Goal: Task Accomplishment & Management: Complete application form

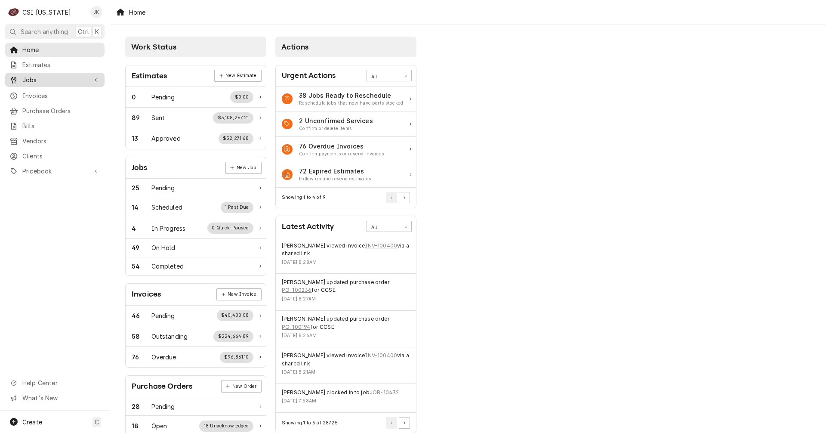
click at [36, 75] on span "Jobs" at bounding box center [54, 79] width 65 height 9
click at [40, 88] on link "Jobs" at bounding box center [54, 95] width 99 height 14
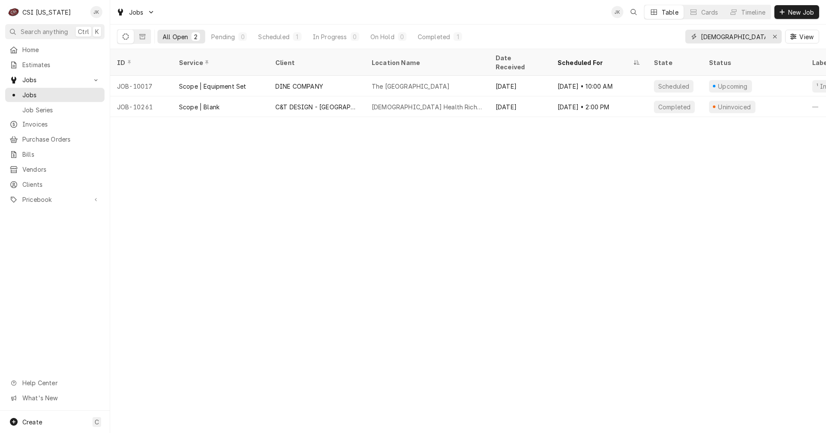
drag, startPoint x: 725, startPoint y: 37, endPoint x: 665, endPoint y: 34, distance: 59.5
click at [665, 34] on div "All Open 2 Pending 0 Scheduled 1 In Progress 0 On Hold 0 Completed 1 baptist Vi…" at bounding box center [468, 37] width 702 height 24
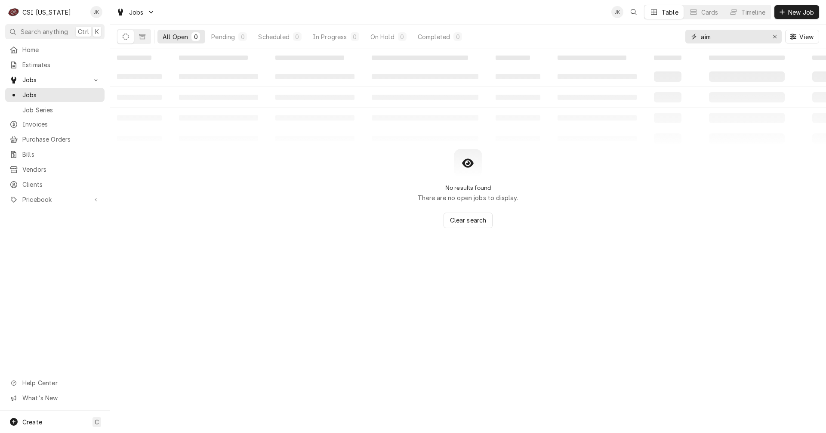
drag, startPoint x: 713, startPoint y: 36, endPoint x: 682, endPoint y: 36, distance: 31.0
click at [682, 36] on div "All Open 0 Pending 0 Scheduled 0 In Progress 0 On Hold 0 Completed 0 aim View" at bounding box center [468, 37] width 702 height 24
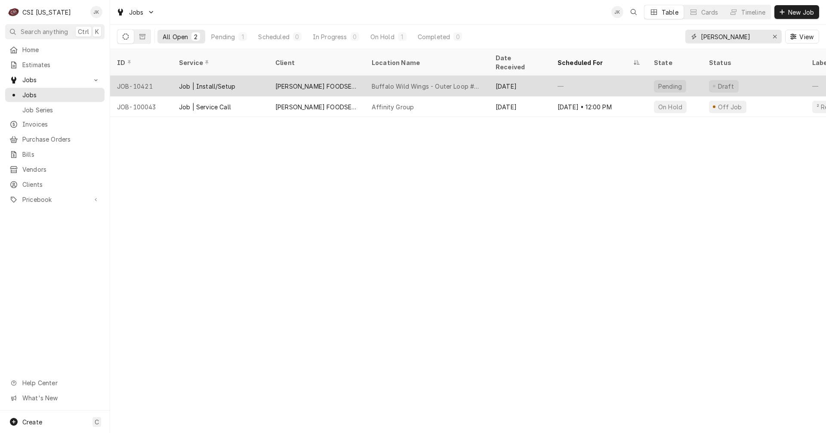
type input "zink"
click at [365, 77] on div "Buffalo Wild Wings - Outer Loop #570" at bounding box center [427, 86] width 124 height 21
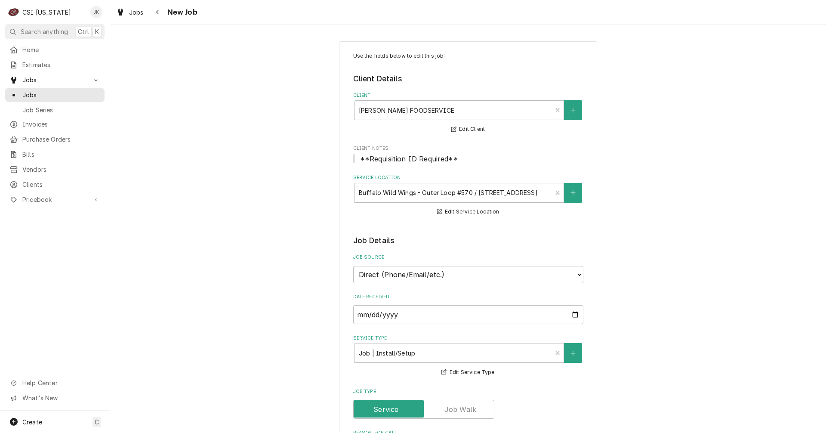
type textarea "x"
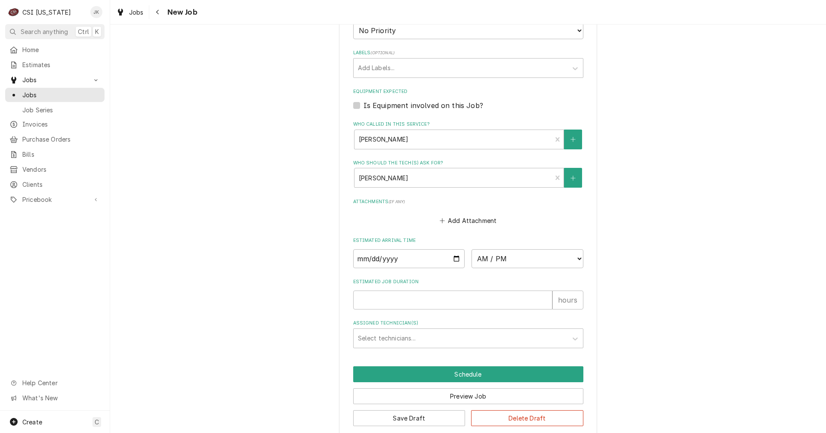
scroll to position [553, 0]
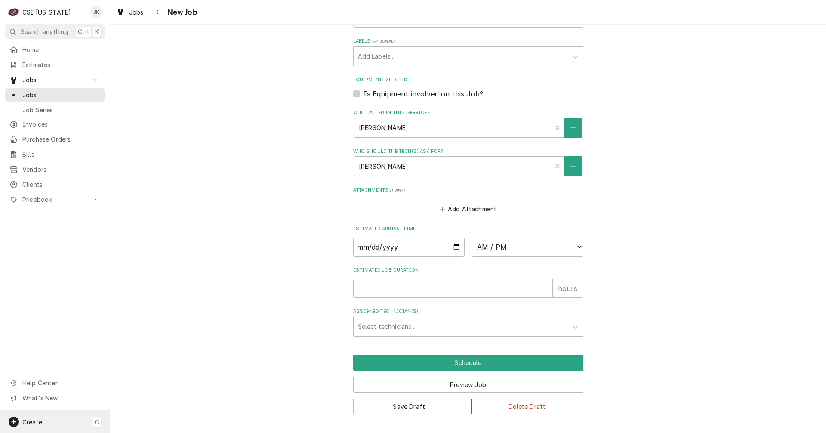
click at [43, 421] on div "Create C" at bounding box center [55, 422] width 110 height 22
click at [137, 335] on div "Job" at bounding box center [161, 332] width 58 height 9
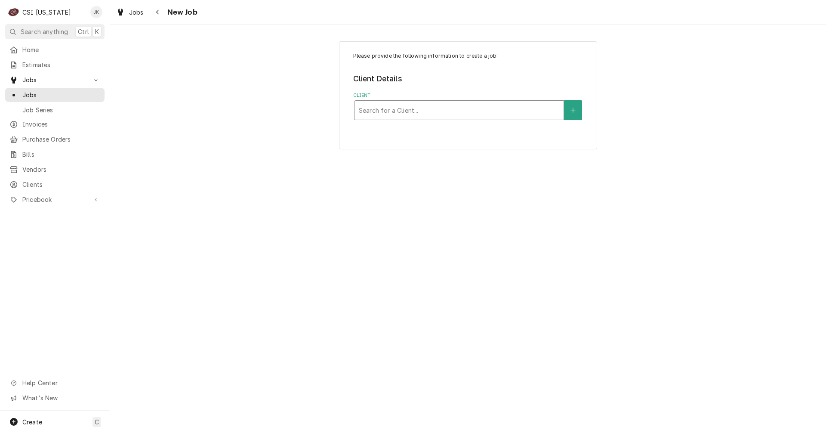
click at [414, 111] on div "Client" at bounding box center [459, 109] width 201 height 15
type input "quik"
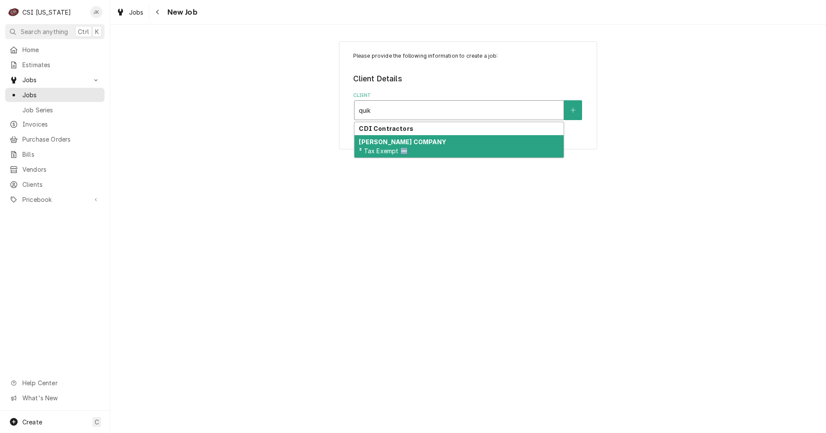
click at [378, 142] on strong "VIVIAN COMPANY" at bounding box center [402, 141] width 87 height 7
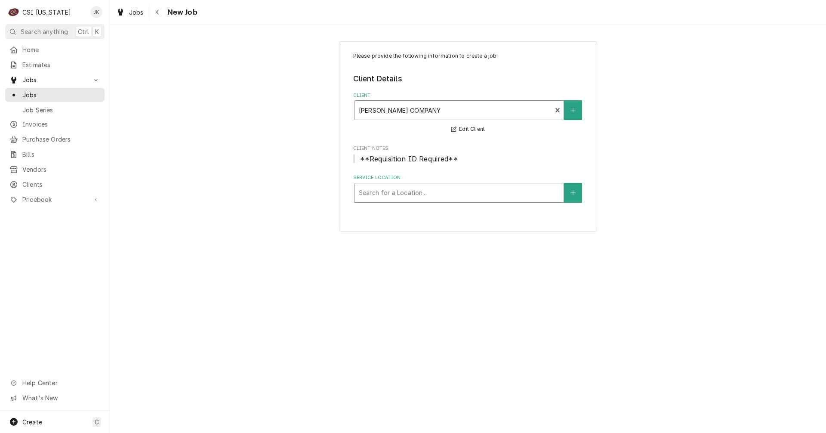
click at [393, 196] on div "Service Location" at bounding box center [459, 192] width 201 height 15
type input "quik"
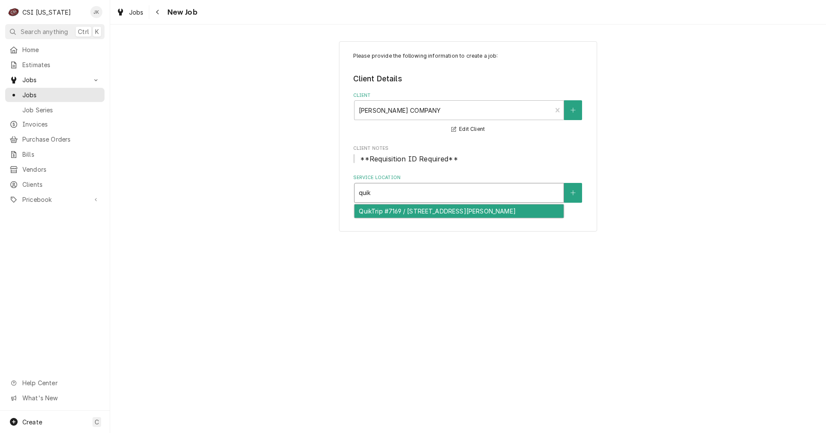
click at [394, 213] on div "QuikTrip #7169 / 1800 S Dixie Hwy, Elizabethtown, KY 42701" at bounding box center [459, 210] width 209 height 13
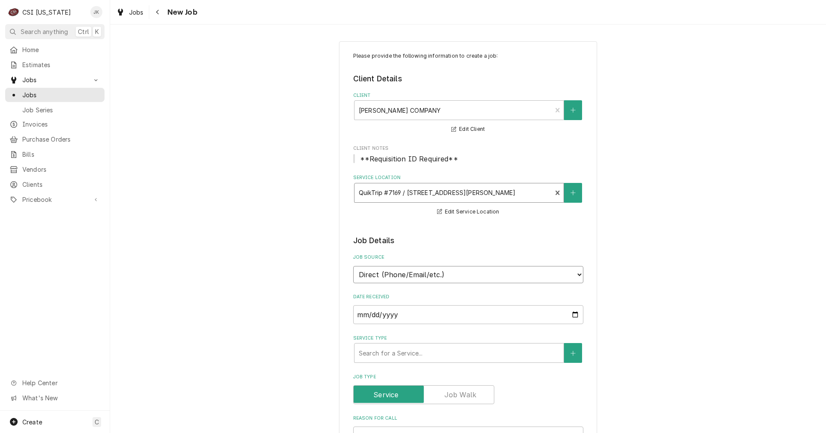
click at [415, 275] on select "Direct (Phone/Email/etc.) Service Channel Corrigo Ecotrak Other" at bounding box center [468, 274] width 230 height 17
select select "100"
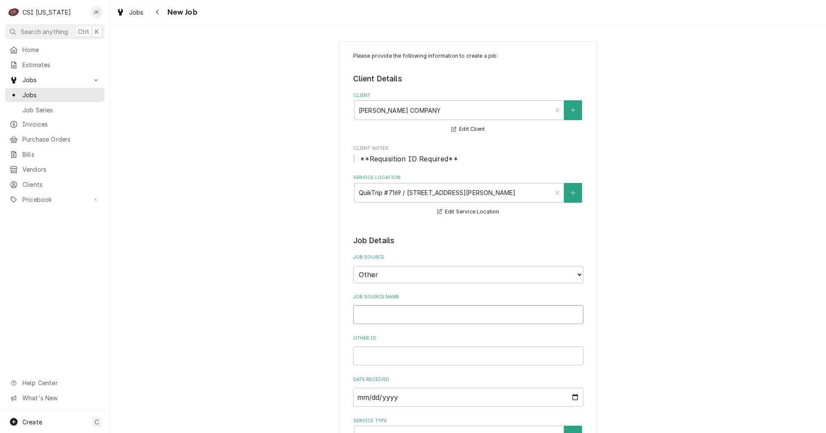
click at [373, 310] on input "Job Source Name" at bounding box center [468, 314] width 230 height 19
type textarea "x"
type input "V"
type textarea "x"
type input "Vi"
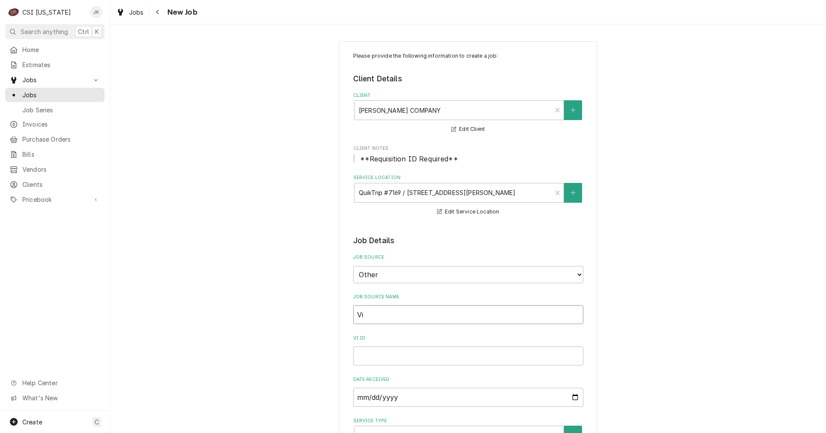
type textarea "x"
type input "Viv"
type textarea "x"
type input "Vivi"
type textarea "x"
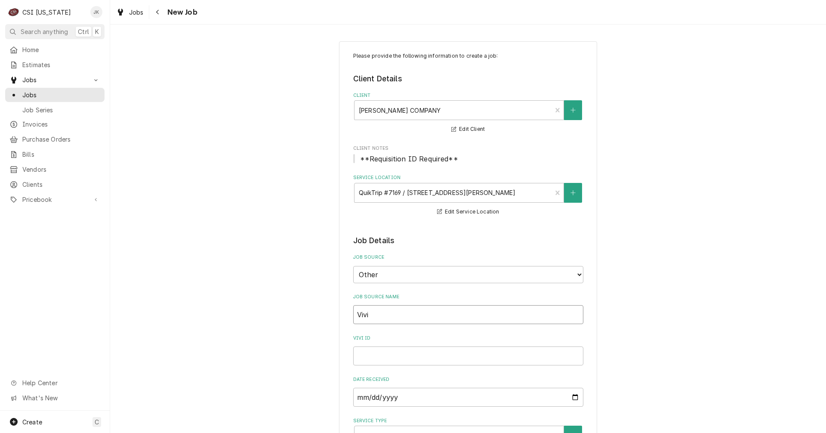
type input "Vivia"
type textarea "x"
type input "Vivian"
type textarea "x"
type input "Vivian"
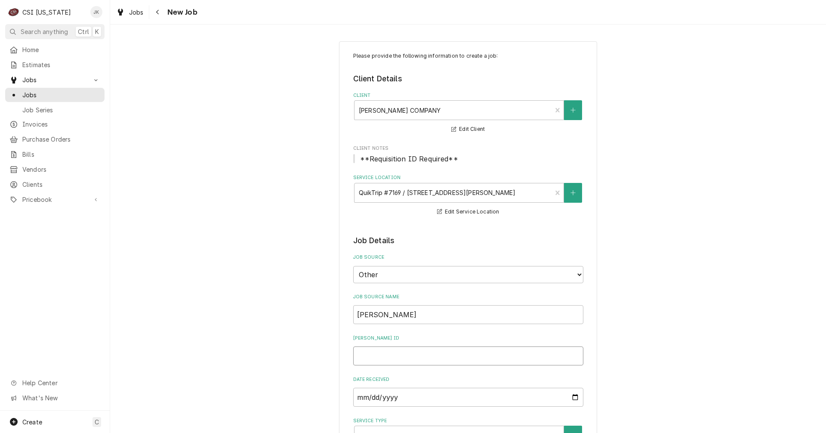
click at [375, 352] on input "Vivian ID" at bounding box center [468, 355] width 230 height 19
type textarea "x"
type input "1"
type textarea "x"
type input "10"
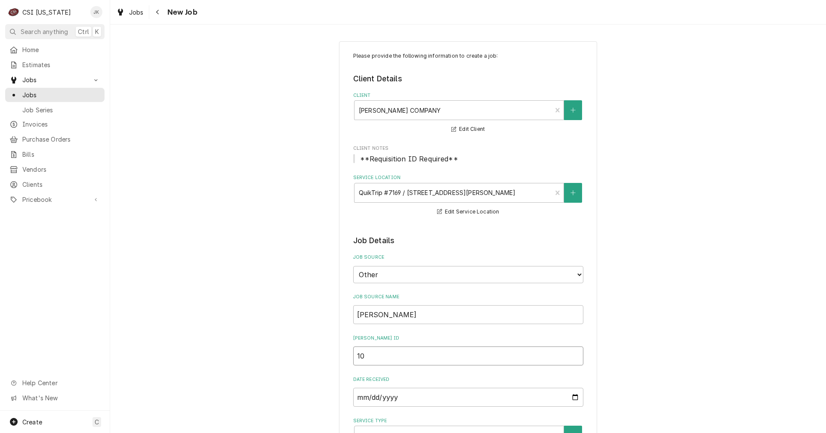
type textarea "x"
type input "100"
type textarea "x"
type input "1003"
type textarea "x"
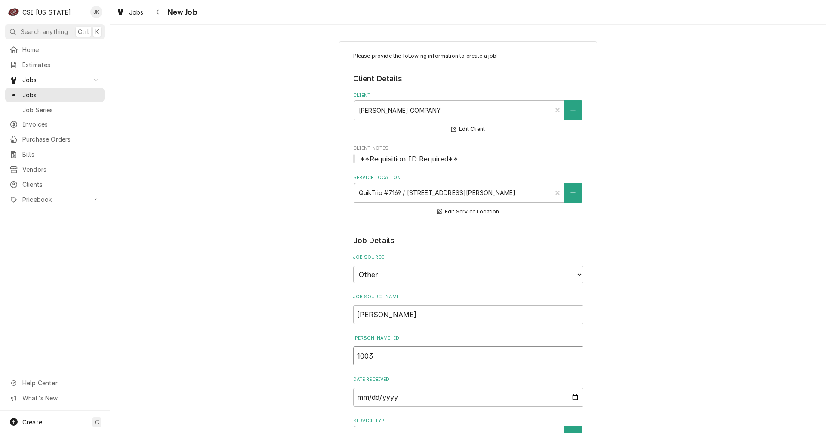
type input "10033"
type textarea "x"
type input "100334"
type textarea "x"
type input "1003349"
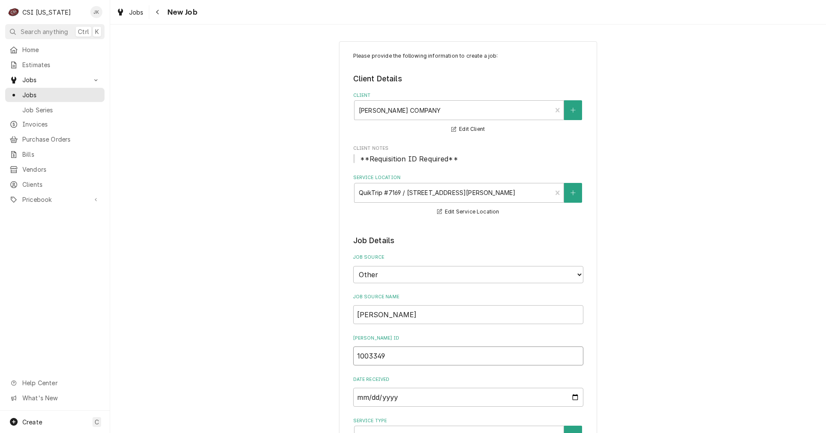
type textarea "x"
drag, startPoint x: 394, startPoint y: 355, endPoint x: 277, endPoint y: 342, distance: 117.8
type input "4"
type textarea "x"
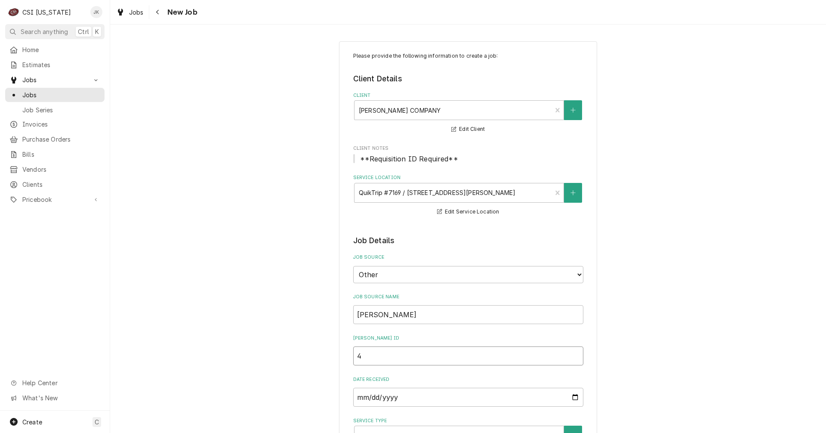
type input "42"
type textarea "x"
type input "429"
type textarea "x"
type input "4299"
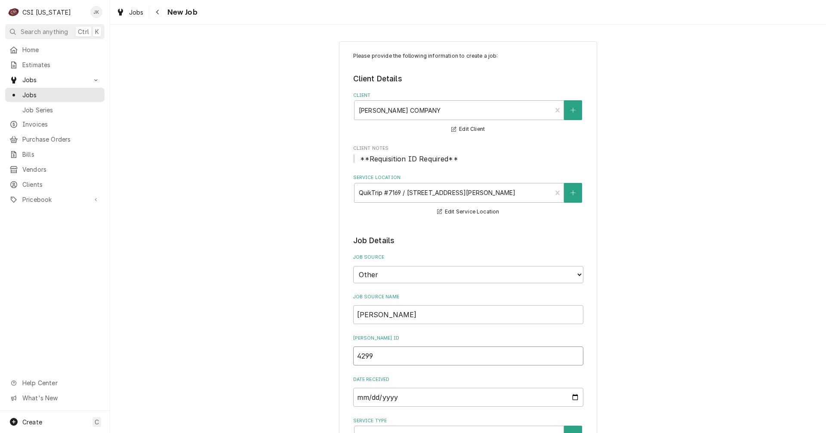
type textarea "x"
type input "42999"
type textarea "x"
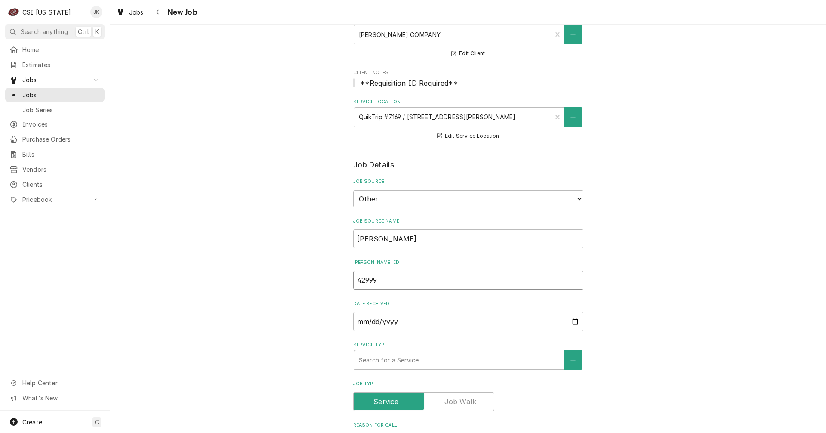
scroll to position [86, 0]
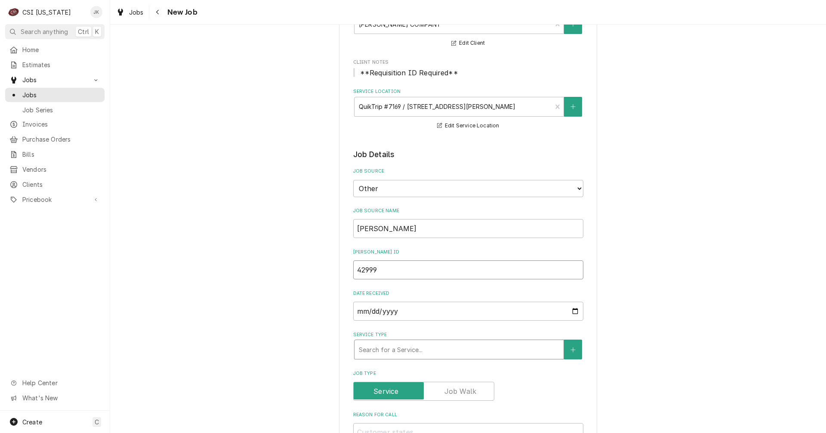
type input "42999"
click at [404, 352] on div "Service Type" at bounding box center [459, 349] width 201 height 15
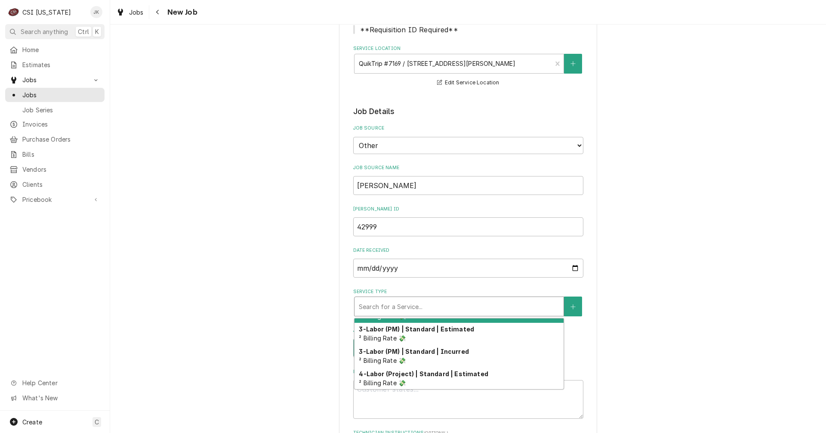
scroll to position [151, 0]
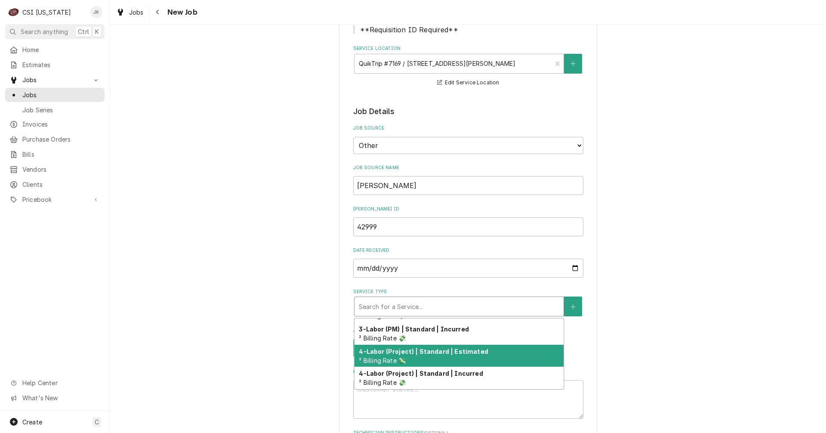
type textarea "x"
type input "s"
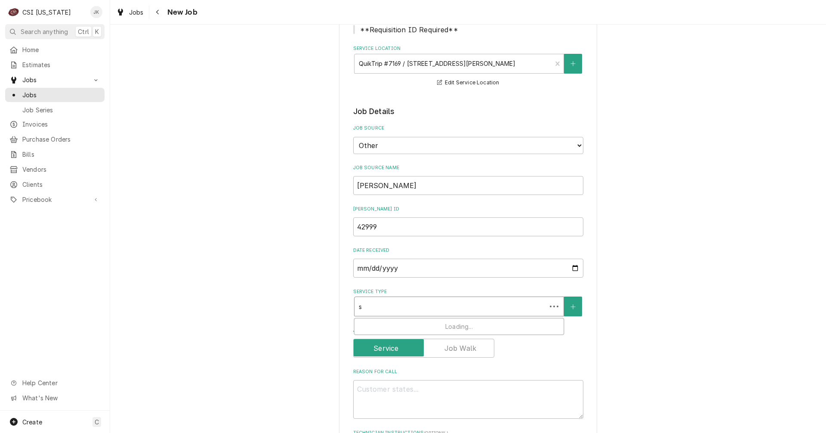
scroll to position [0, 0]
type textarea "x"
type input "se"
type textarea "x"
type input "ser"
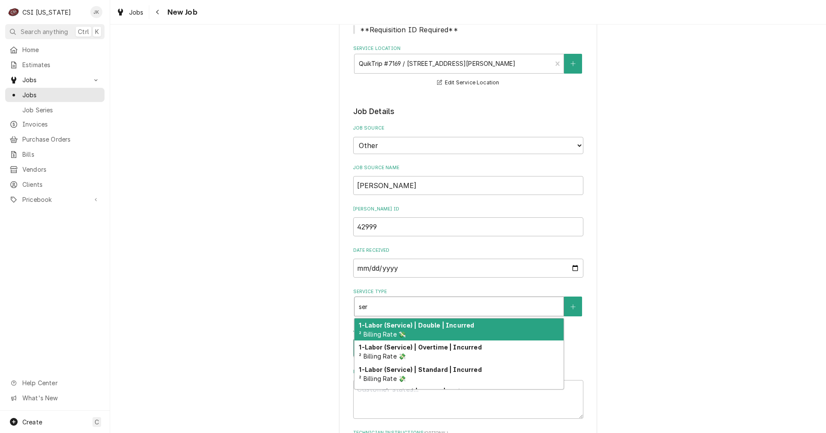
type textarea "x"
type input "serv"
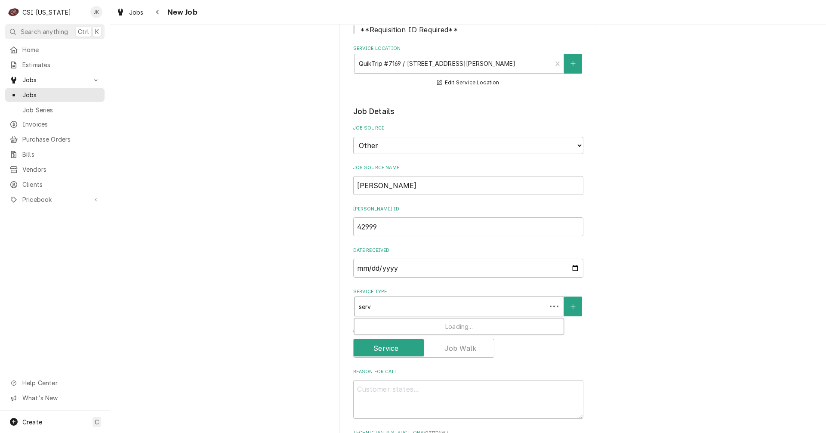
type textarea "x"
type input "servi"
type textarea "x"
type input "servic"
type textarea "x"
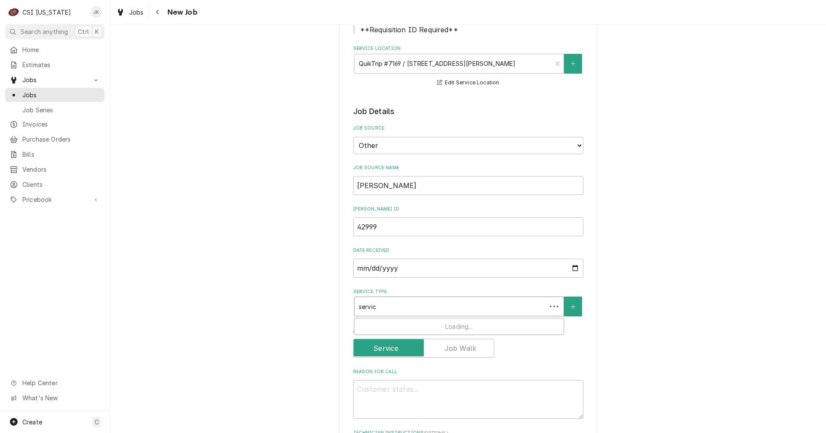
type input "service"
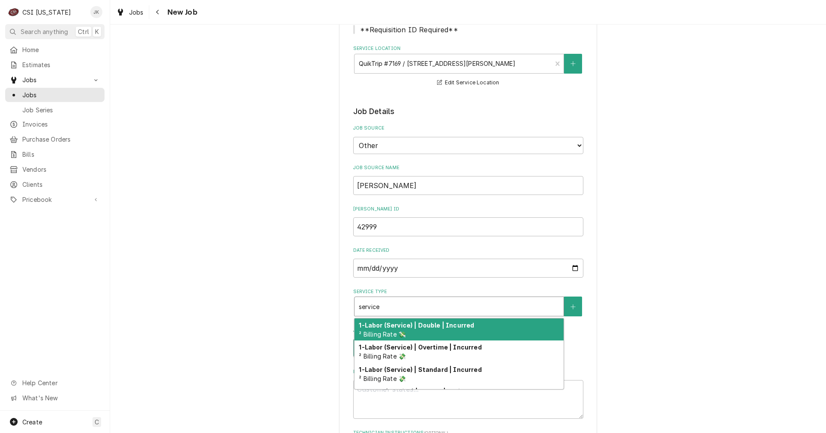
type textarea "x"
type input "service"
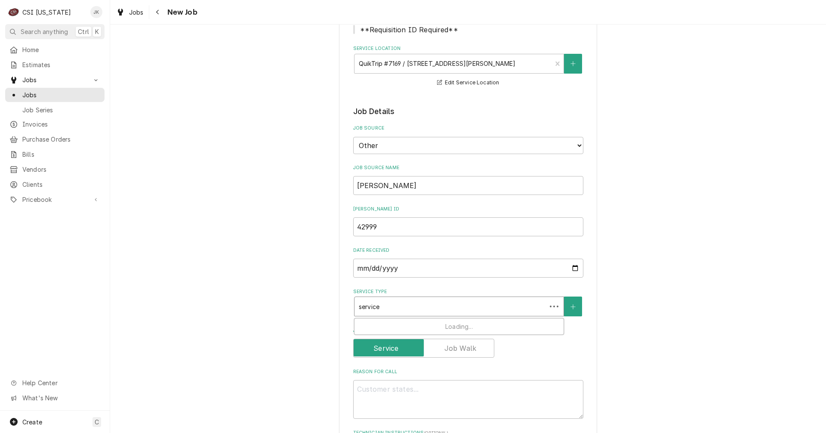
type textarea "x"
type input "service c"
type textarea "x"
type input "service ca"
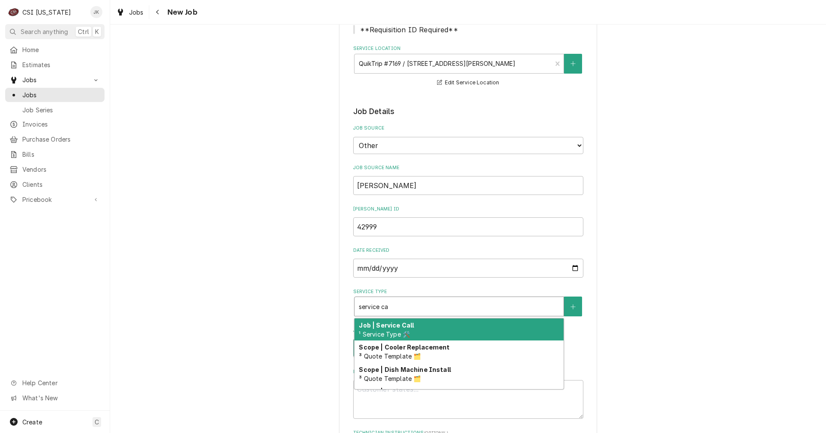
type textarea "x"
type input "service cal"
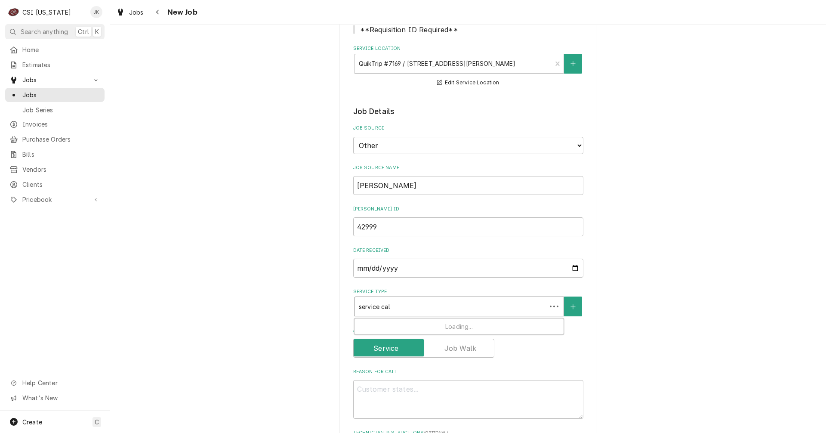
type textarea "x"
type input "service call"
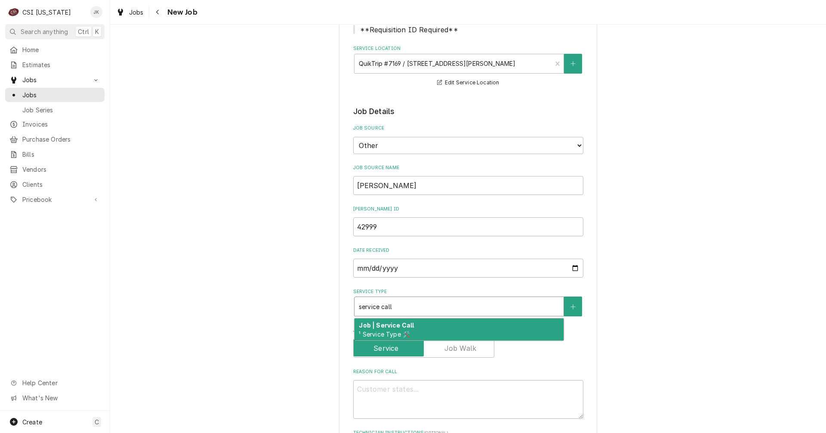
click at [397, 323] on strong "Job | Service Call" at bounding box center [386, 324] width 55 height 7
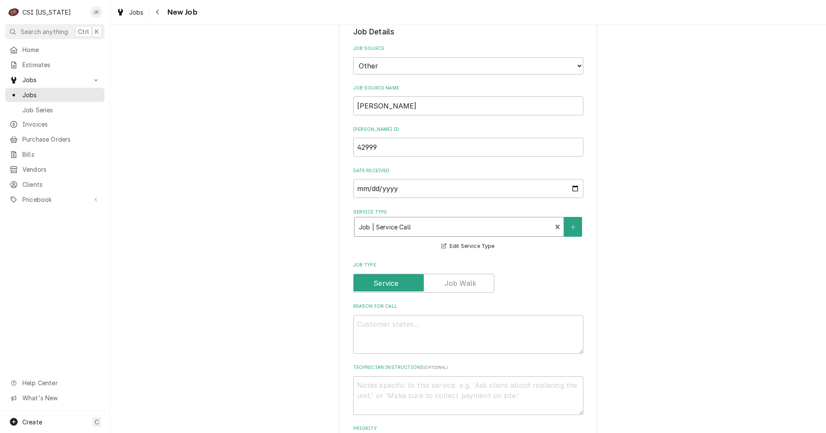
scroll to position [215, 0]
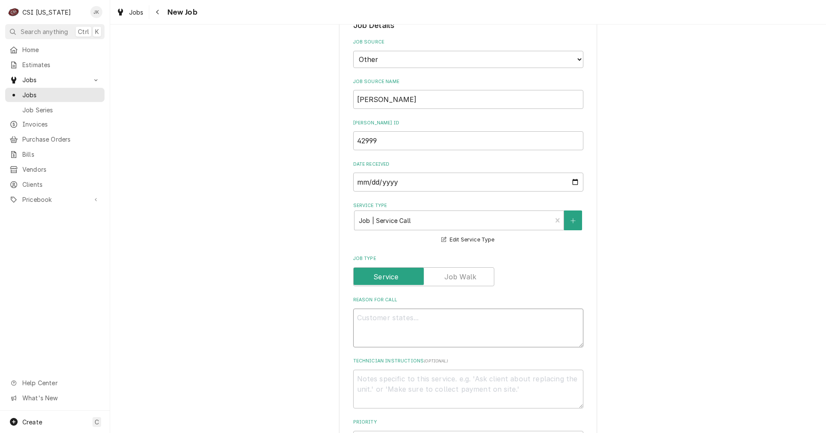
click at [396, 325] on textarea "Reason For Call" at bounding box center [468, 328] width 230 height 39
type textarea "x"
type textarea "M"
type textarea "x"
type textarea "Mo"
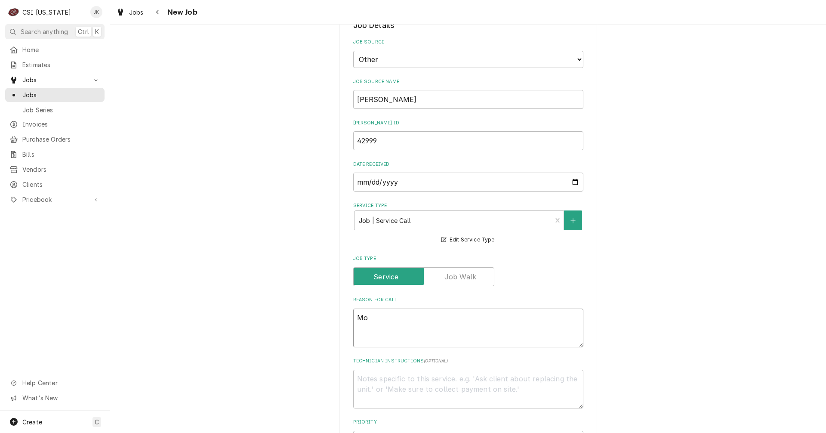
type textarea "x"
type textarea "Mon"
type textarea "x"
type textarea "Mont"
type textarea "x"
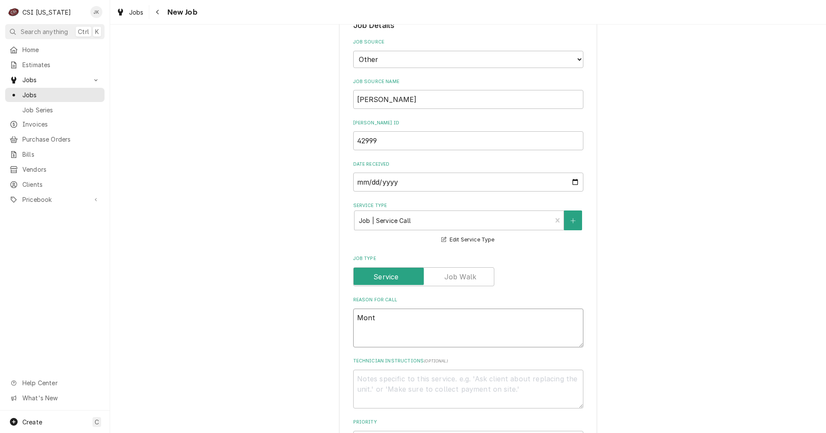
type textarea "Month"
type textarea "x"
type textarea "Monthl"
type textarea "x"
type textarea "Monthly"
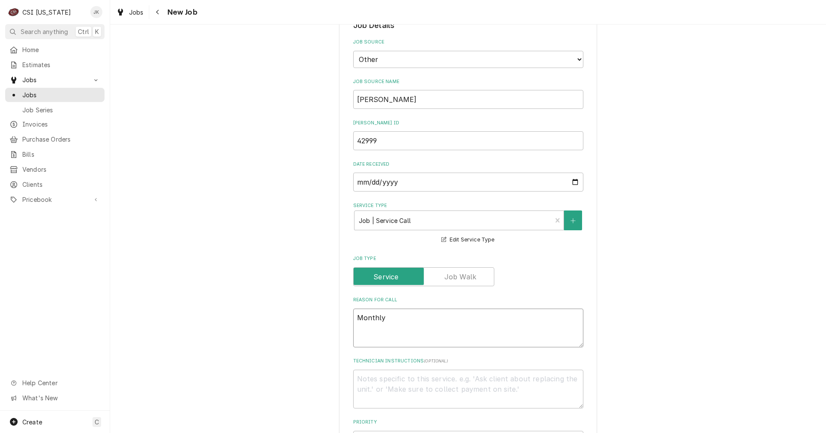
type textarea "x"
type textarea "Monthly"
type textarea "x"
type textarea "Monthly w"
type textarea "x"
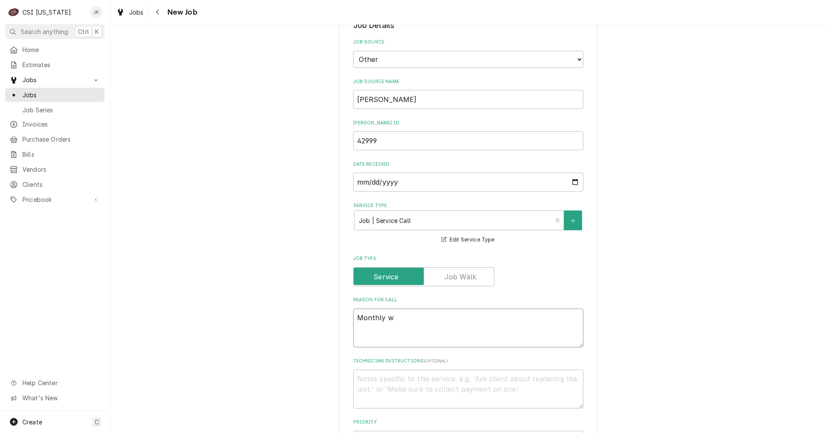
type textarea "Monthly wa"
type textarea "x"
type textarea "Monthly wat"
type textarea "x"
type textarea "Monthly wate"
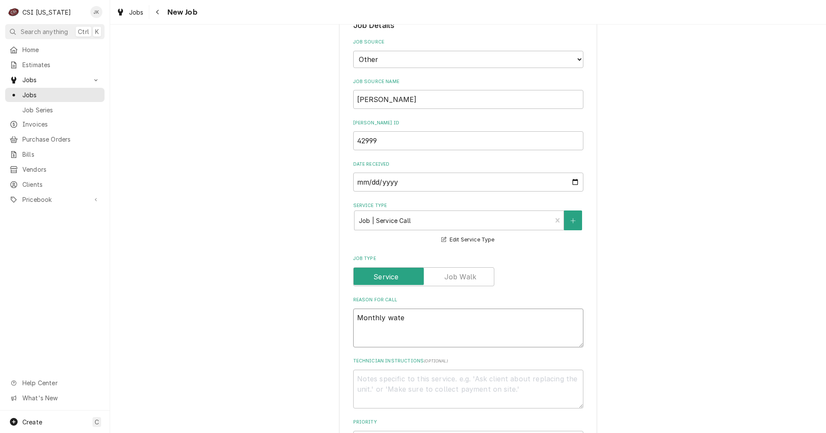
type textarea "x"
type textarea "Monthly water"
type textarea "x"
type textarea "Monthly water"
type textarea "x"
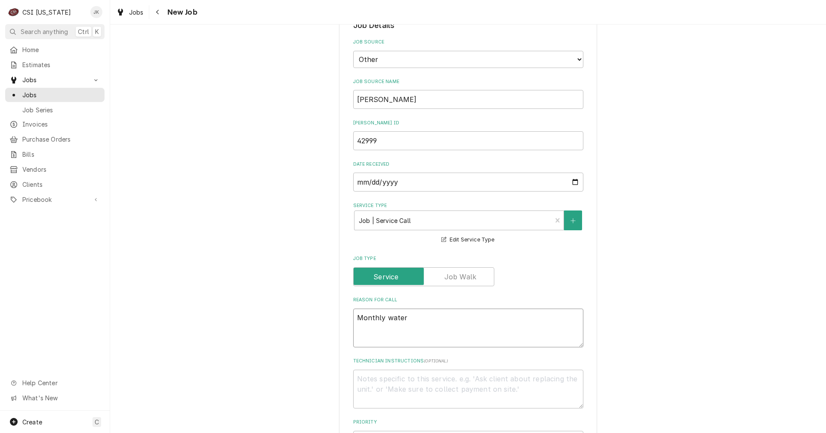
type textarea "Monthly water s"
type textarea "x"
type textarea "Monthly water so"
type textarea "x"
type textarea "Monthly water sof"
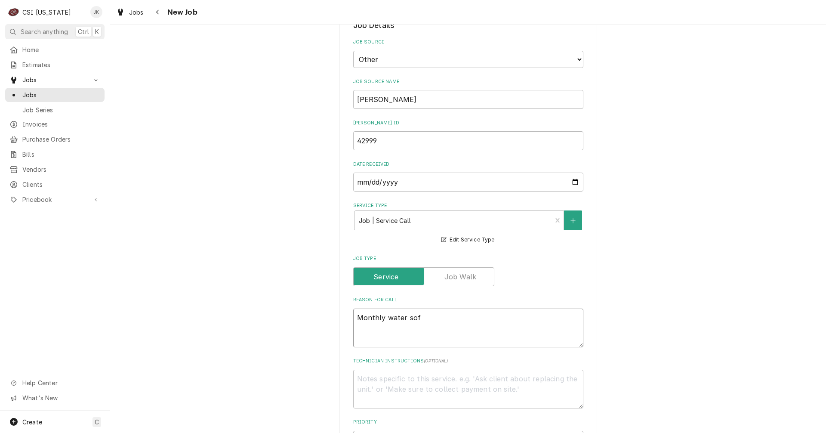
type textarea "x"
type textarea "Monthly water soft"
type textarea "x"
type textarea "Monthly water softe"
type textarea "x"
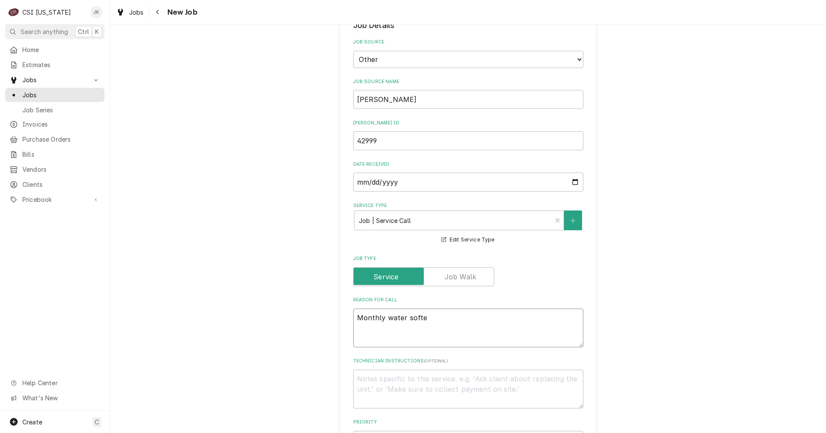
type textarea "Monthly water soften"
type textarea "x"
type textarea "Monthly water softene"
type textarea "x"
type textarea "Monthly water softener"
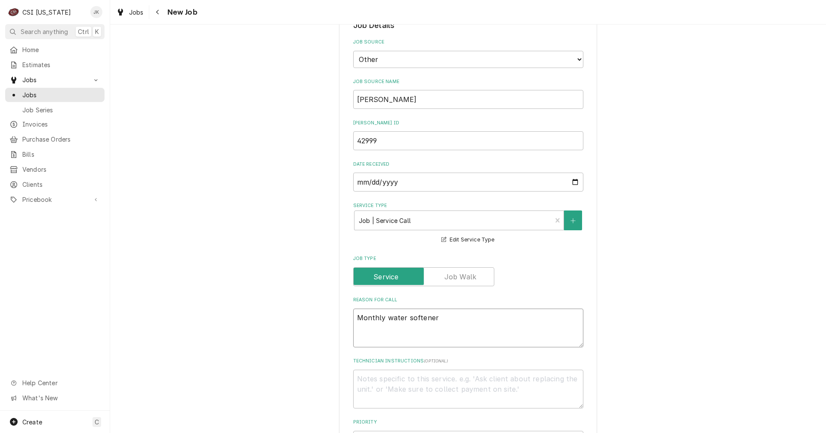
type textarea "x"
type textarea "Monthly water softener"
type textarea "x"
type textarea "Monthly water softener i"
type textarea "x"
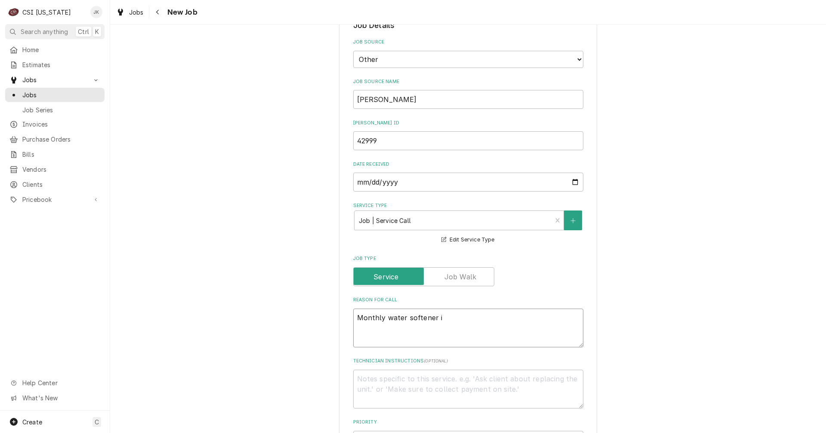
type textarea "Monthly water softener in"
type textarea "x"
type textarea "Monthly water softener ins"
type textarea "x"
type textarea "Monthly water softener insp"
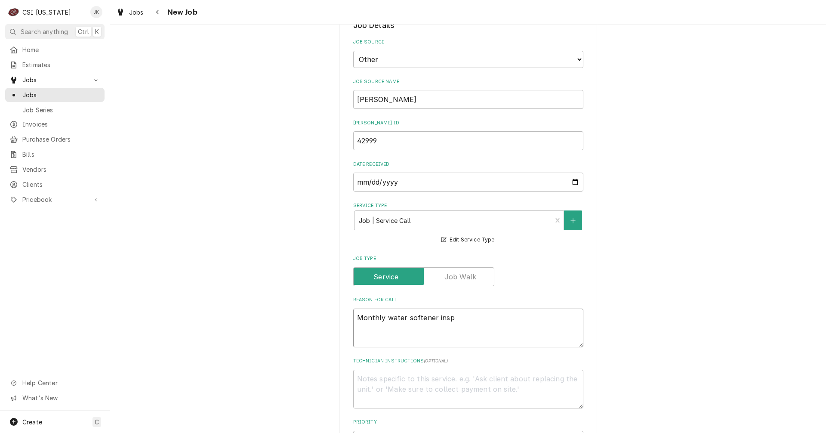
type textarea "x"
type textarea "Monthly water softener inspe"
type textarea "x"
type textarea "Monthly water softener inspec"
type textarea "x"
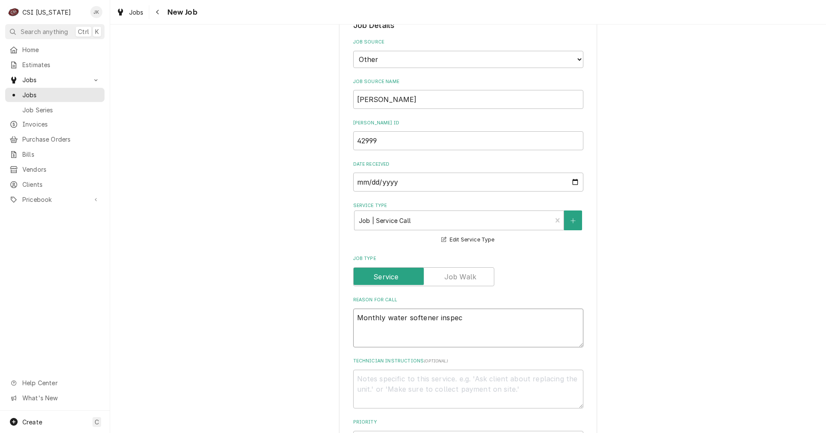
type textarea "Monthly water softener inspect"
type textarea "x"
type textarea "Monthly water softener inspecti"
type textarea "x"
type textarea "Monthly water softener inspectio"
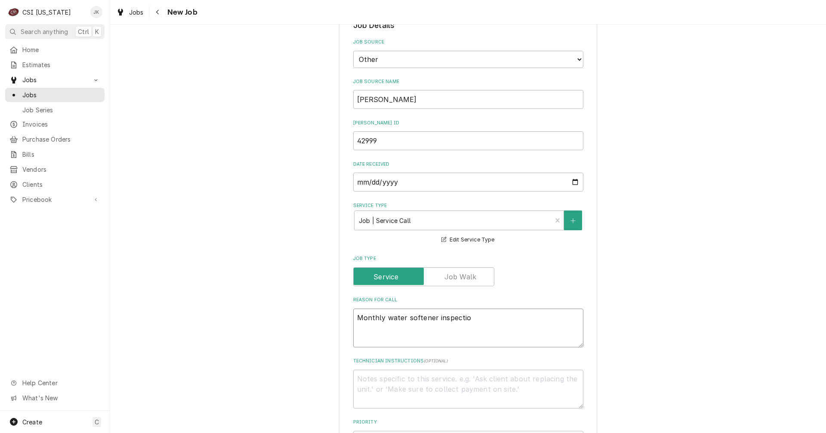
type textarea "x"
type textarea "Monthly water softener inspection"
type textarea "x"
type textarea "Monthly water softener inspection"
type textarea "x"
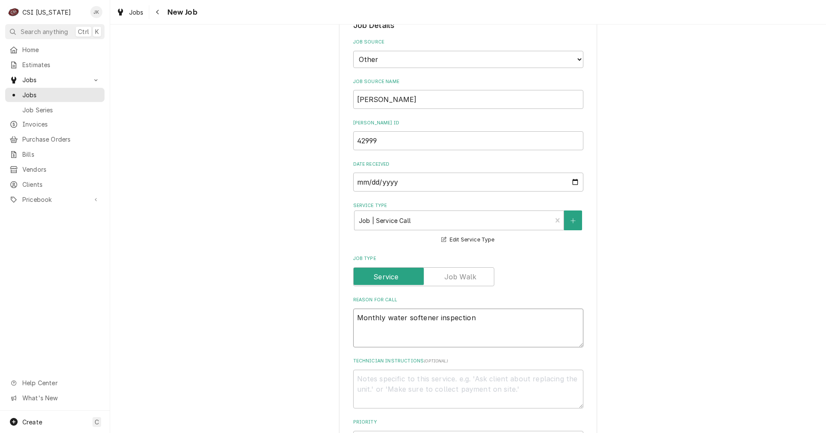
type textarea "Monthly water softener inspection a"
type textarea "x"
type textarea "Monthly water softener inspection an"
type textarea "x"
type textarea "Monthly water softener inspection and"
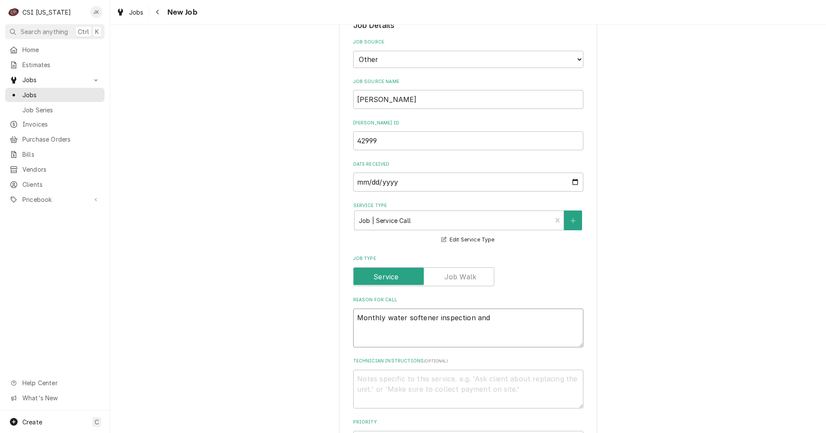
type textarea "x"
type textarea "Monthly water softener inspection and"
type textarea "x"
type textarea "Monthly water softener inspection and s"
type textarea "x"
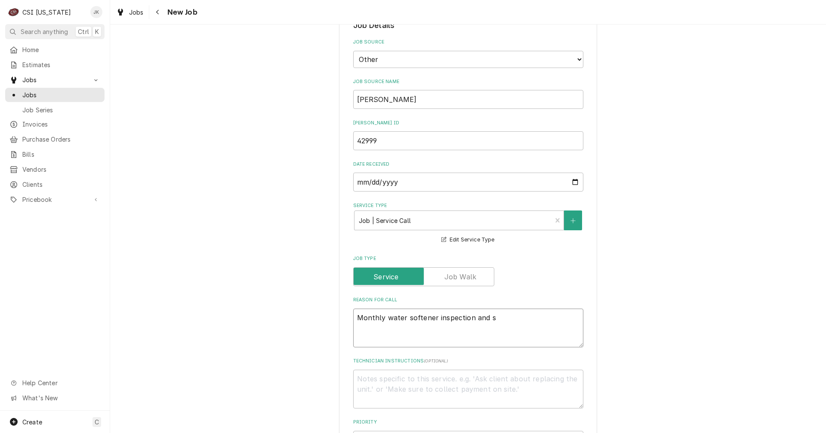
type textarea "Monthly water softener inspection and sa"
type textarea "x"
type textarea "Monthly water softener inspection and sal"
type textarea "x"
type textarea "Monthly water softener inspection and salt"
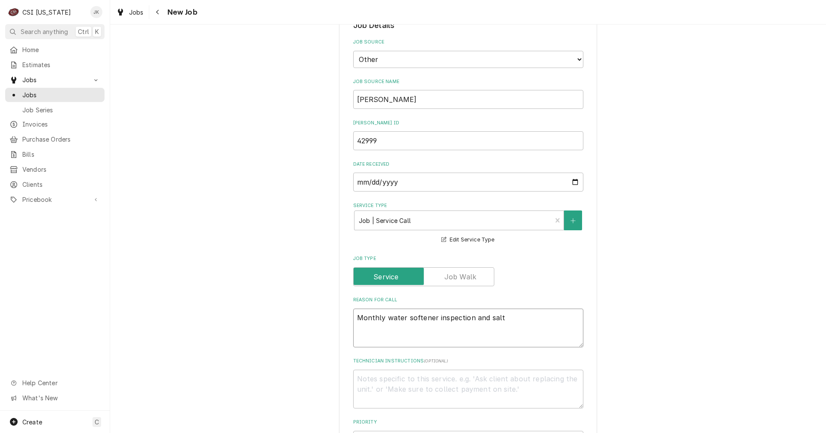
type textarea "x"
type textarea "Monthly water softener inspection and salt"
type textarea "x"
type textarea "Monthly water softener inspection and salt f"
type textarea "x"
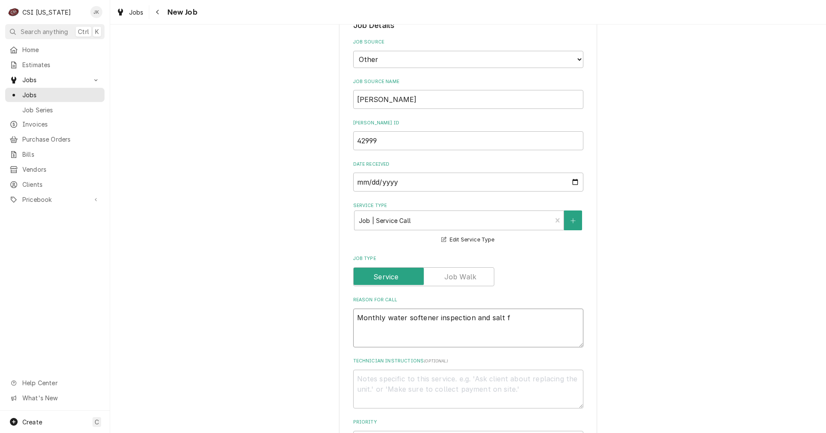
type textarea "Monthly water softener inspection and salt fi"
type textarea "x"
type textarea "Monthly water softener inspection and salt fil"
type textarea "x"
type textarea "Monthly water softener inspection and salt fill"
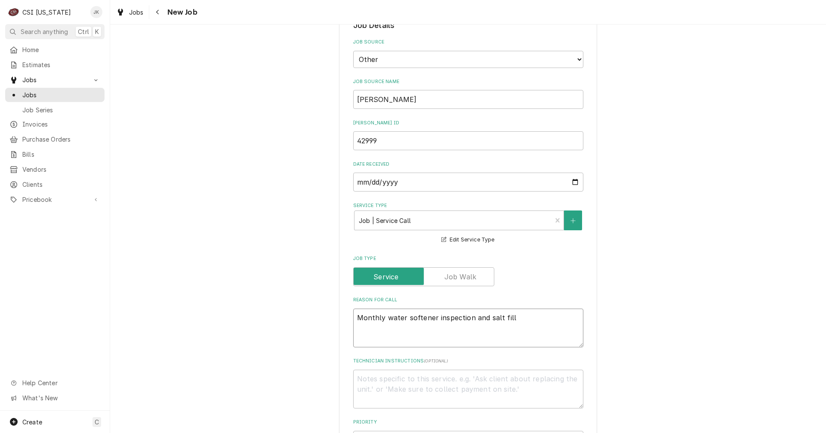
type textarea "x"
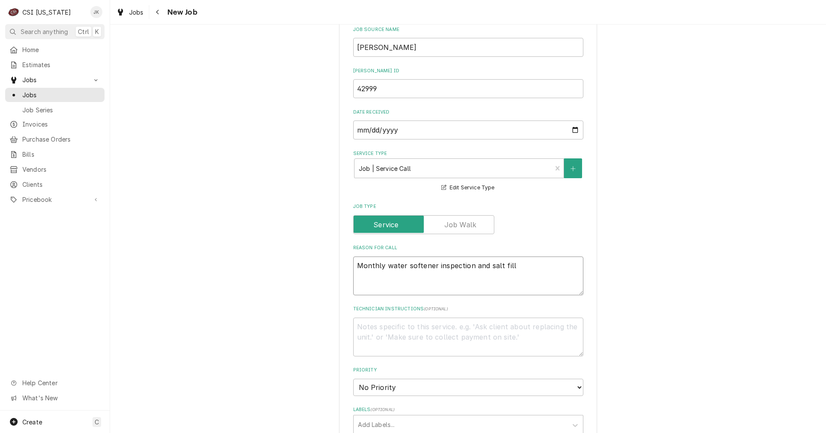
scroll to position [301, 0]
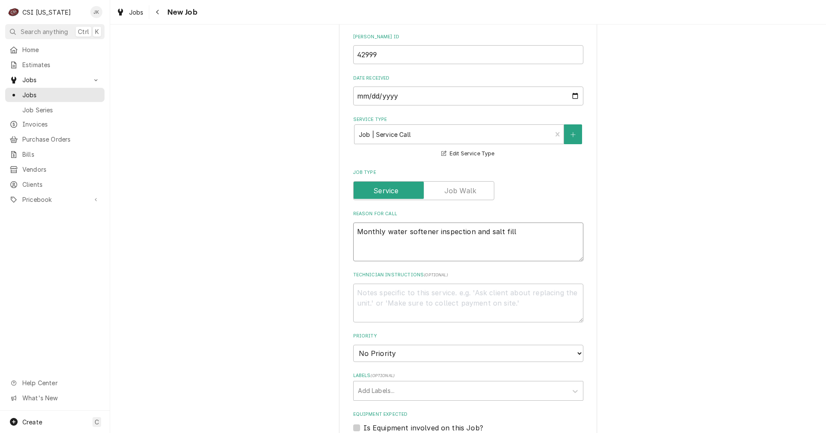
type textarea "Monthly water softener inspection and salt fill"
click at [374, 294] on textarea "Technician Instructions ( optional )" at bounding box center [468, 303] width 230 height 39
type textarea "x"
type textarea "P"
type textarea "x"
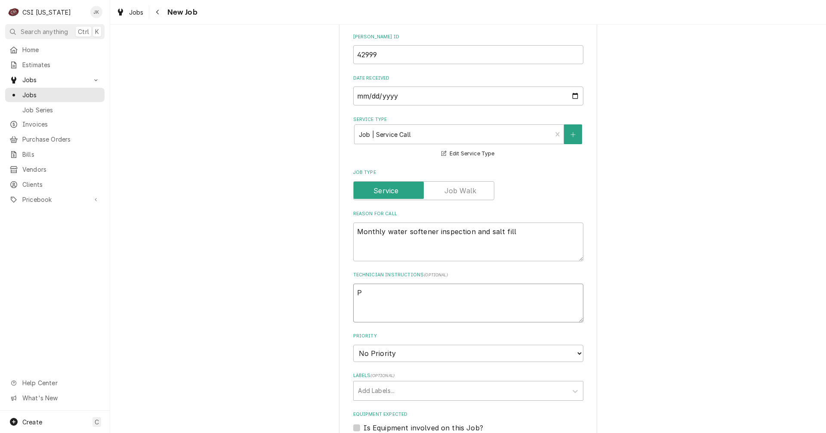
type textarea "Pl"
type textarea "x"
type textarea "Ple"
type textarea "x"
type textarea "Plea"
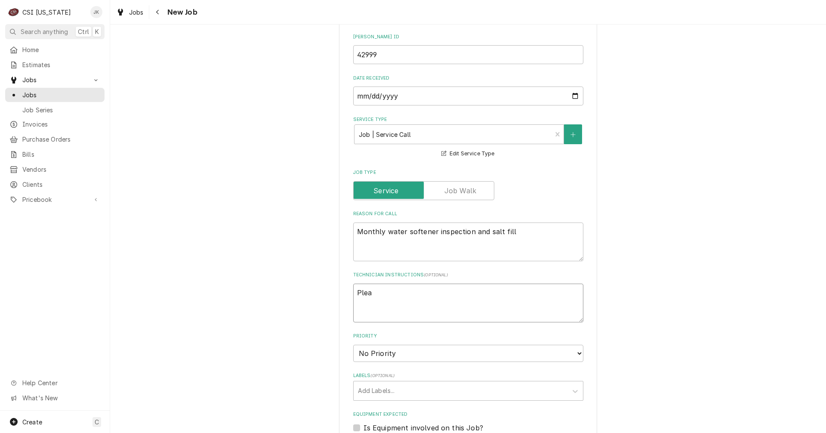
type textarea "x"
type textarea "Pleas"
type textarea "x"
type textarea "Please"
type textarea "x"
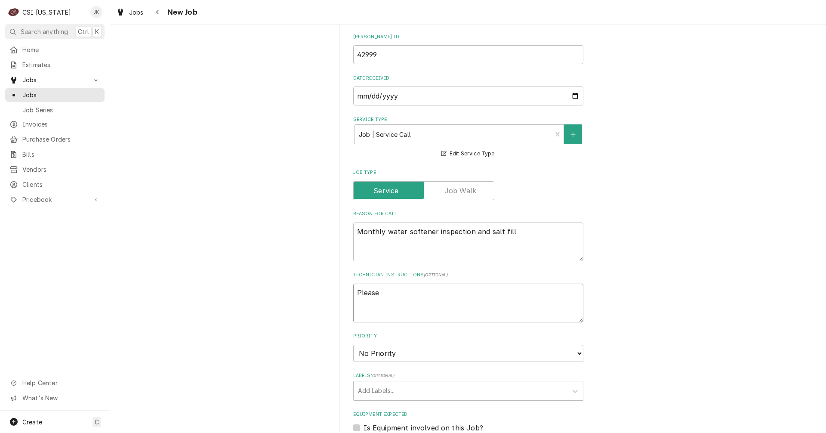
type textarea "Please"
type textarea "x"
type textarea "Please m"
type textarea "x"
type textarea "Please ma"
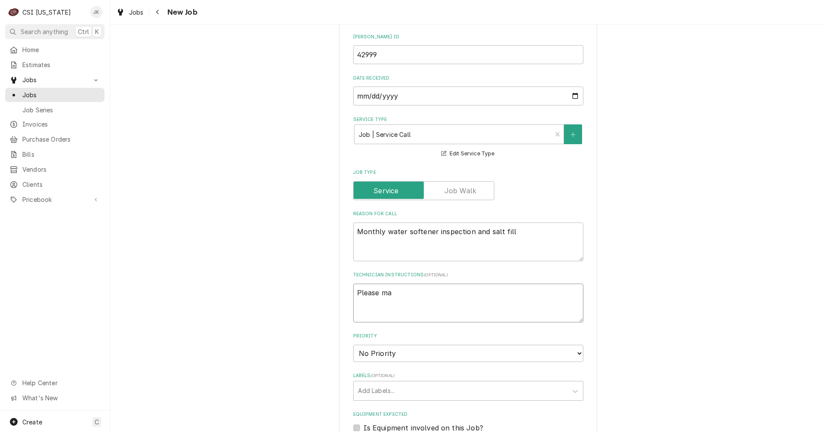
type textarea "x"
type textarea "Please mak"
type textarea "x"
type textarea "Please make"
type textarea "x"
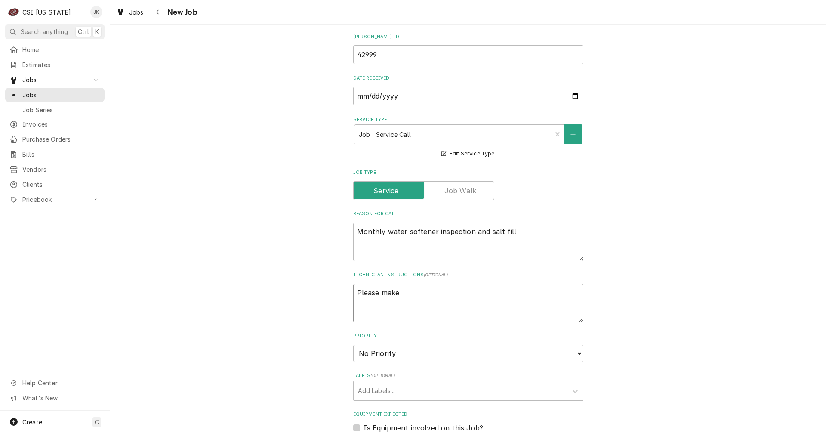
type textarea "Please make"
type textarea "x"
type textarea "Please make s"
type textarea "x"
type textarea "Please make su"
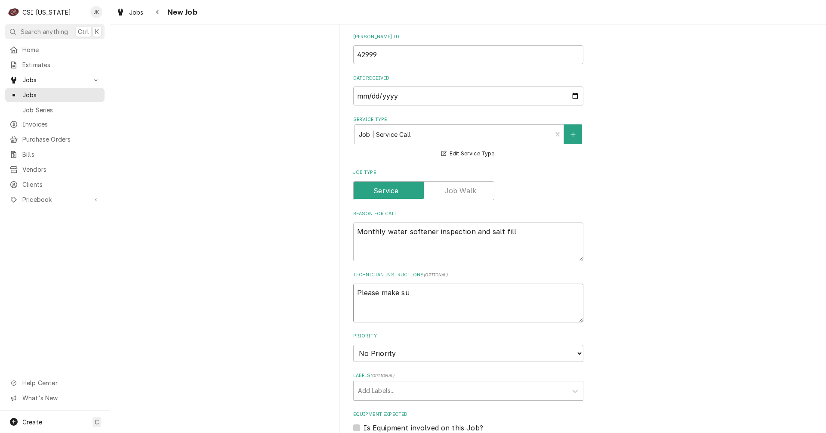
type textarea "x"
type textarea "Please make sur"
type textarea "x"
type textarea "Please make sure"
type textarea "x"
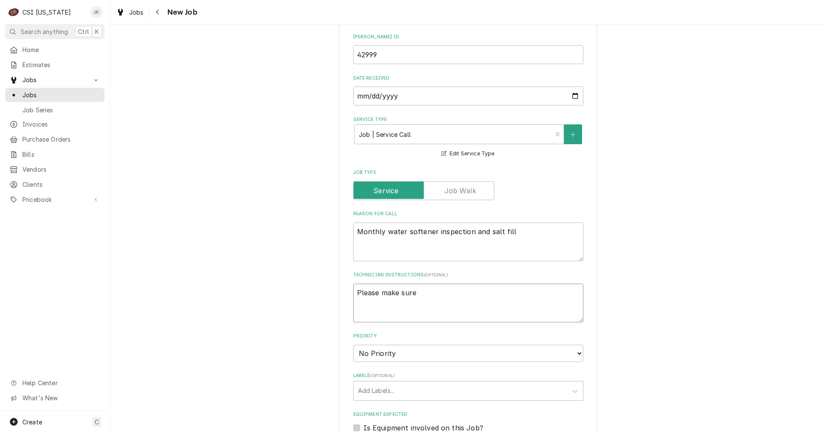
type textarea "Please make sure"
click at [382, 354] on select "No Priority Urgent High Medium Low" at bounding box center [468, 353] width 230 height 17
click at [353, 345] on select "No Priority Urgent High Medium Low" at bounding box center [468, 353] width 230 height 17
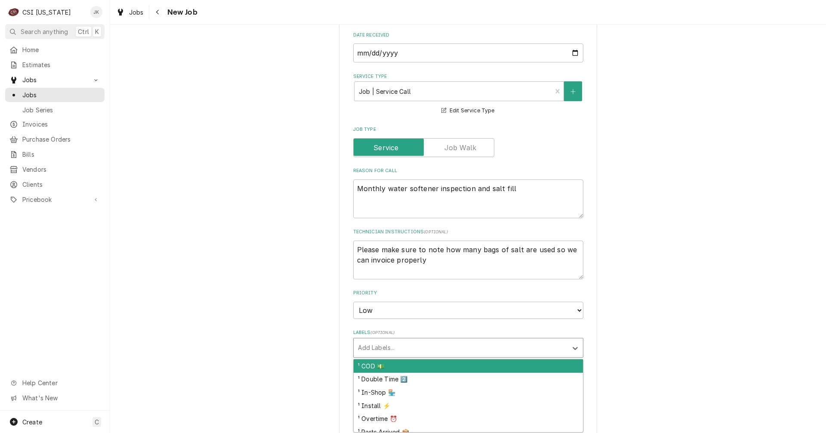
click at [386, 347] on div "Labels" at bounding box center [460, 347] width 205 height 15
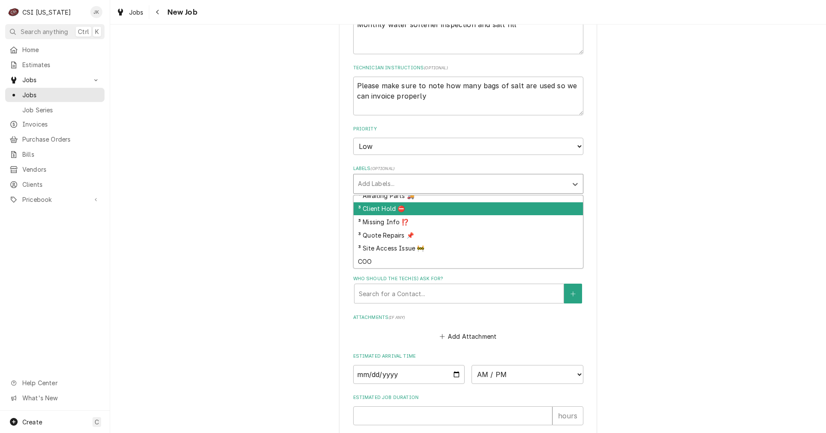
scroll to position [516, 0]
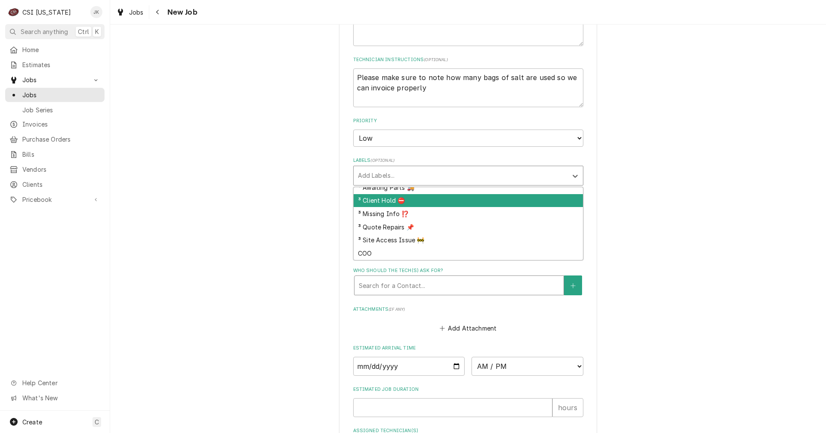
click at [395, 284] on div "Who should the tech(s) ask for?" at bounding box center [459, 285] width 201 height 15
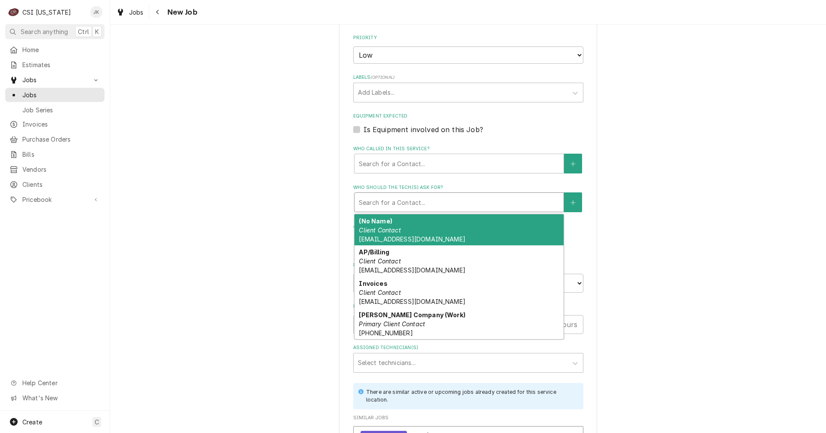
scroll to position [602, 0]
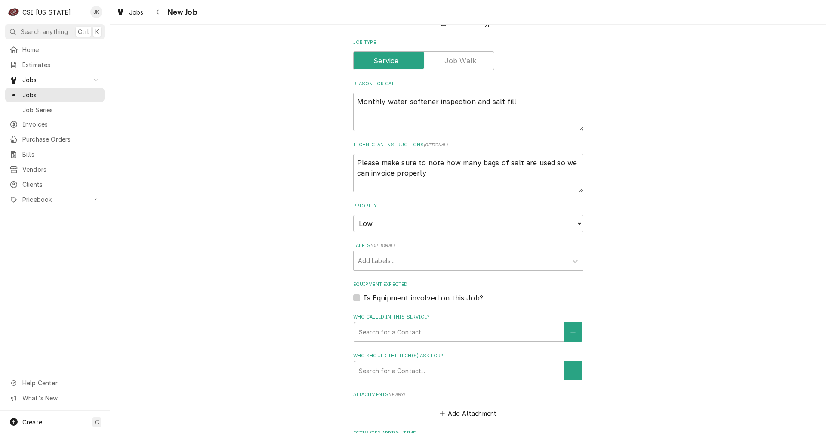
scroll to position [430, 0]
click at [518, 106] on textarea "Monthly water softener inspection and salt fill" at bounding box center [468, 112] width 230 height 39
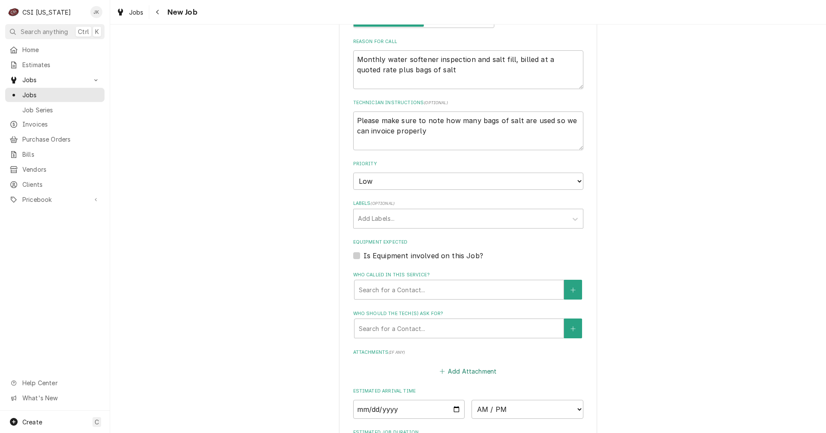
click at [463, 370] on button "Add Attachment" at bounding box center [468, 371] width 60 height 12
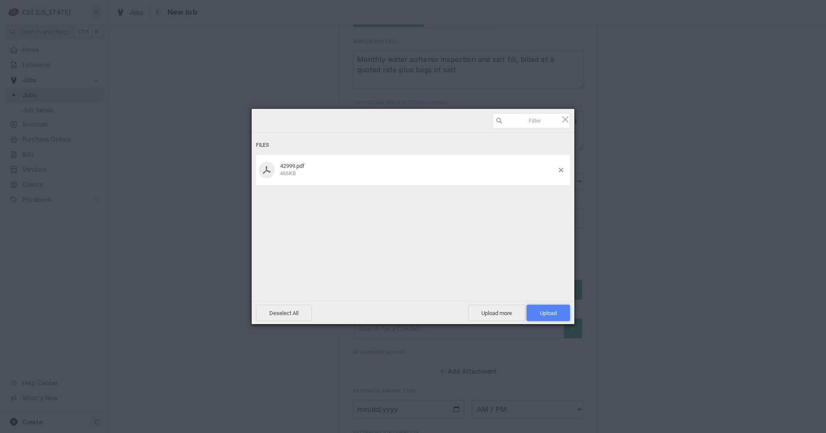
click at [549, 315] on span "Upload 1" at bounding box center [548, 313] width 17 height 6
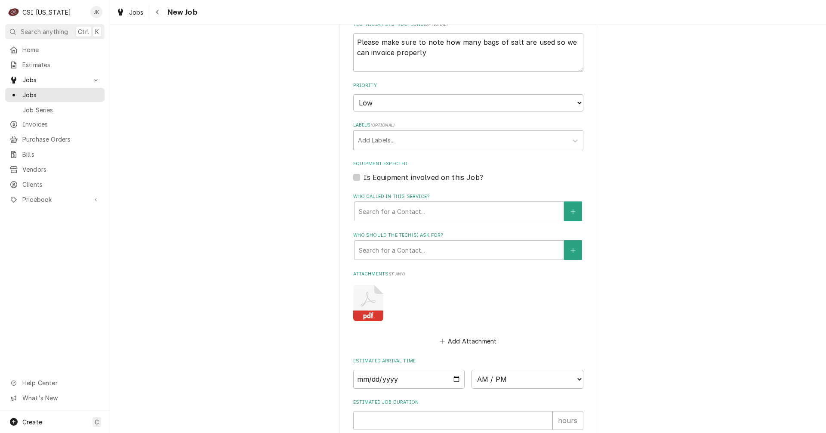
scroll to position [602, 0]
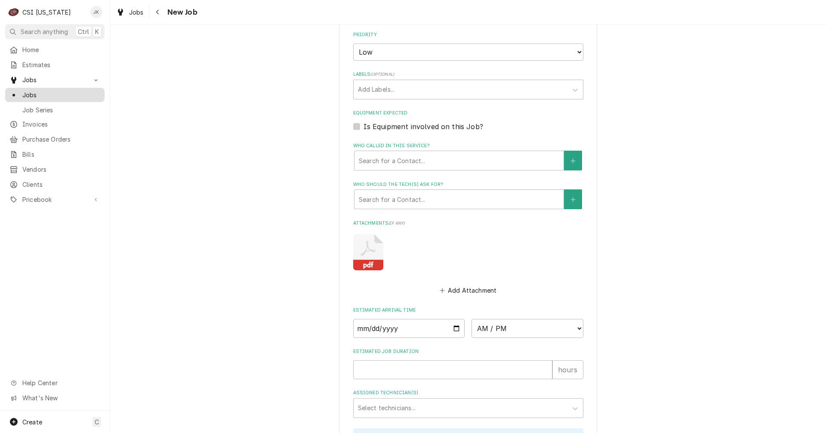
click at [31, 91] on span "Jobs" at bounding box center [61, 94] width 78 height 9
click at [452, 327] on input "Date" at bounding box center [409, 328] width 112 height 19
click at [575, 329] on select "AM / PM 6:00 AM 6:15 AM 6:30 AM 6:45 AM 7:00 AM 7:15 AM 7:30 AM 7:45 AM 8:00 AM…" at bounding box center [528, 328] width 112 height 19
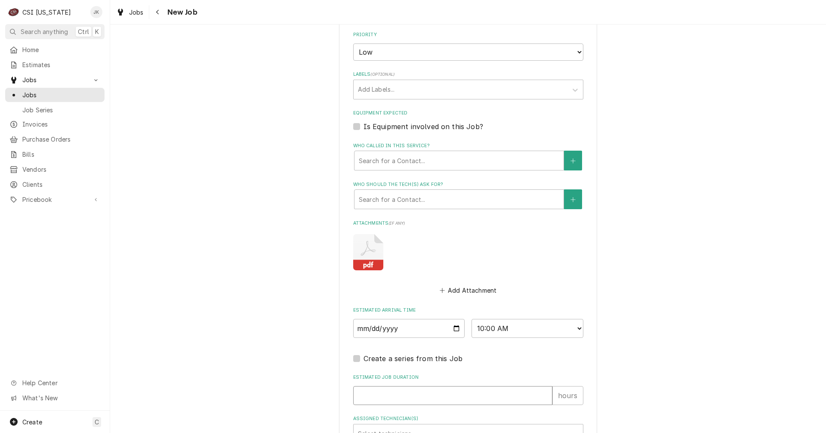
click at [406, 396] on input "Estimated Job Duration" at bounding box center [452, 395] width 199 height 19
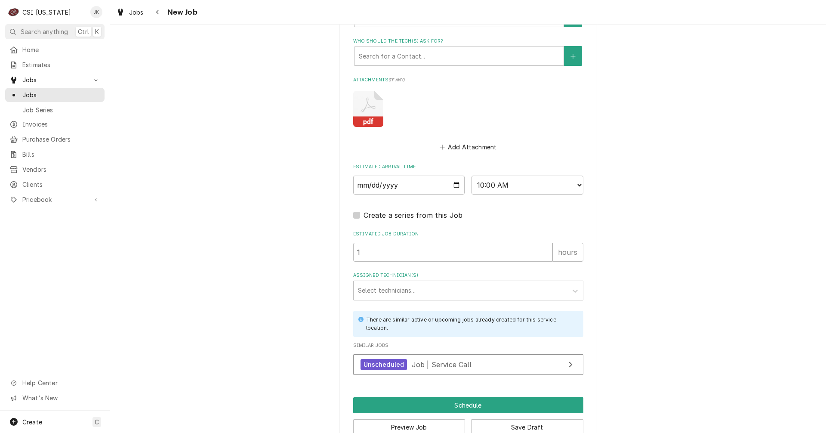
scroll to position [766, 0]
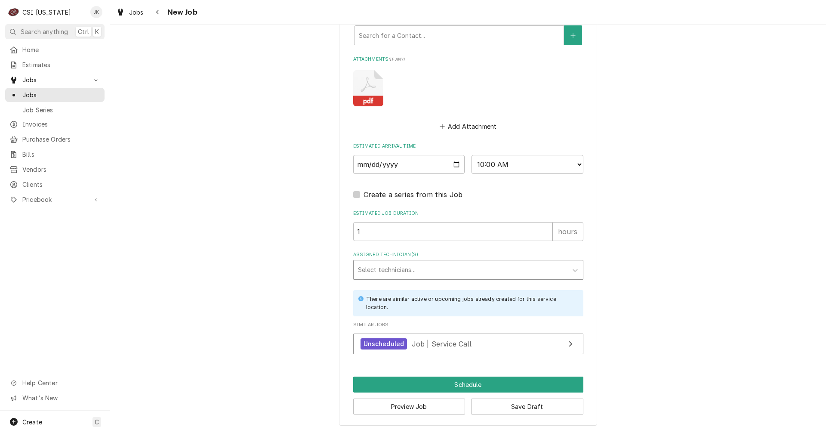
click at [404, 268] on div "Assigned Technician(s)" at bounding box center [460, 269] width 205 height 15
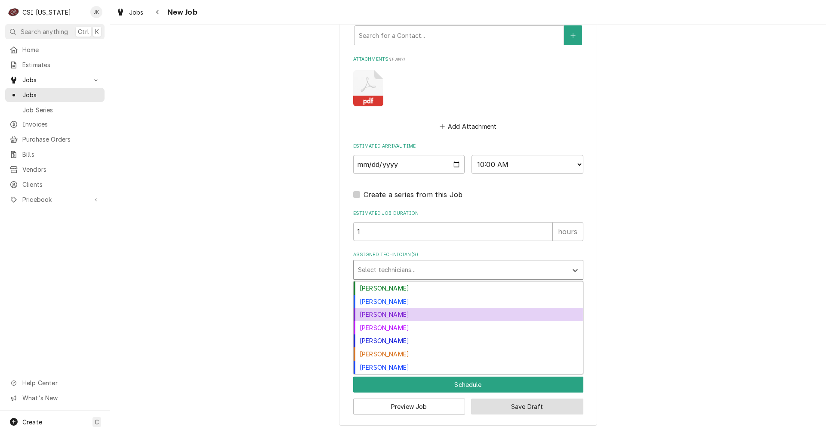
click at [540, 408] on button "Save Draft" at bounding box center [527, 406] width 112 height 16
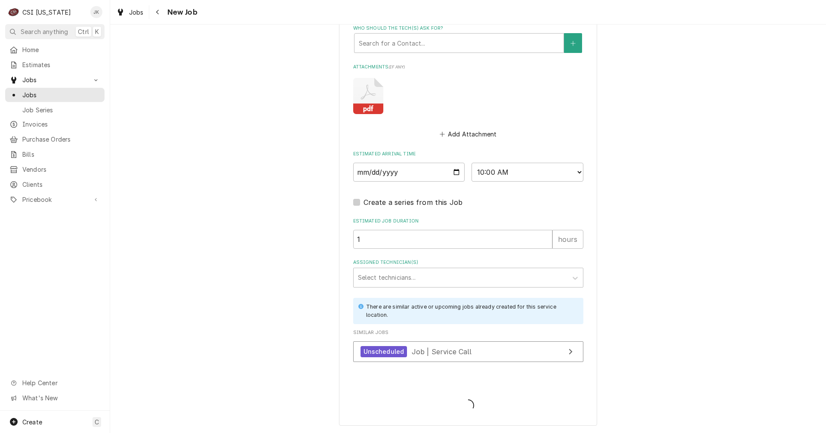
scroll to position [759, 0]
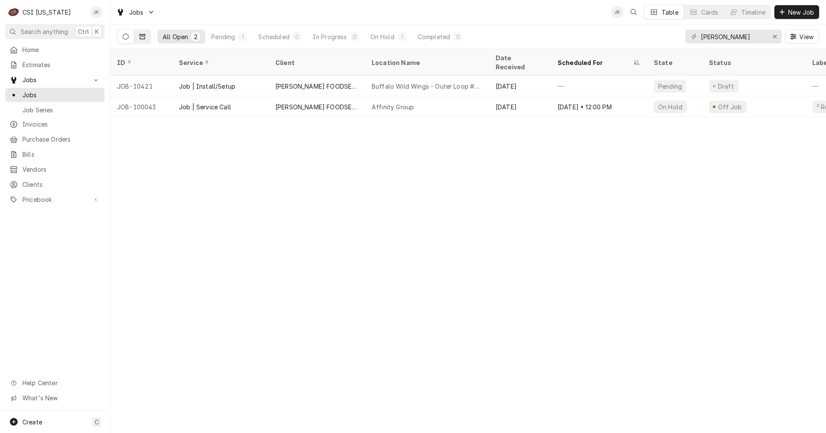
click at [142, 40] on button "Dynamic Content Wrapper" at bounding box center [142, 37] width 16 height 14
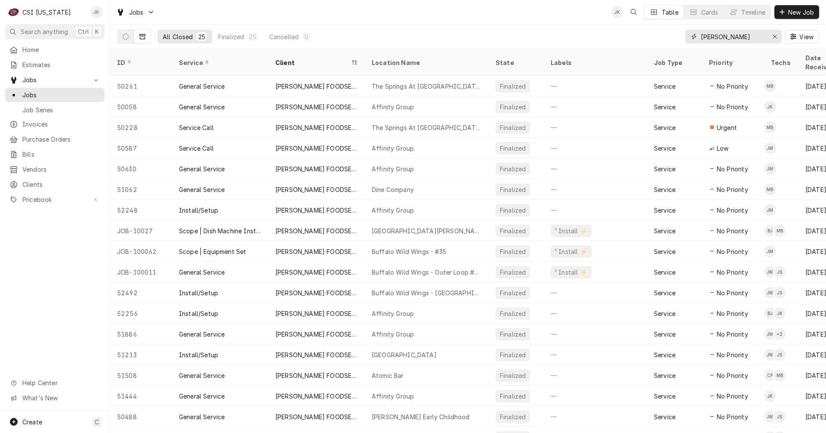
click at [736, 38] on input "[PERSON_NAME]" at bounding box center [733, 37] width 65 height 14
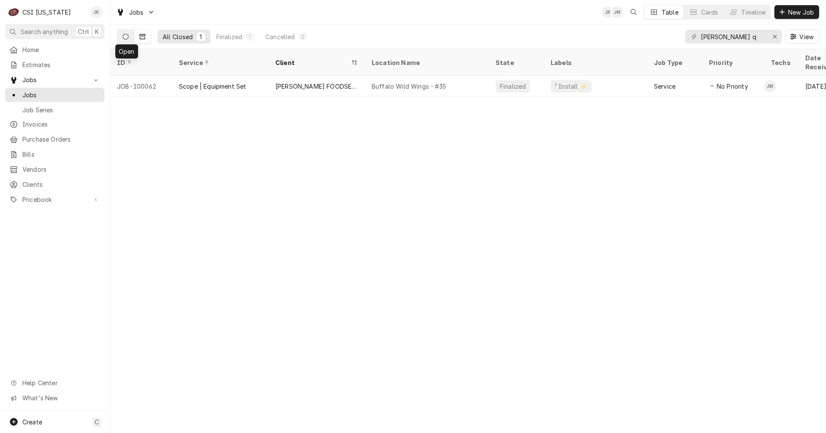
click at [121, 40] on button "Dynamic Content Wrapper" at bounding box center [125, 37] width 16 height 14
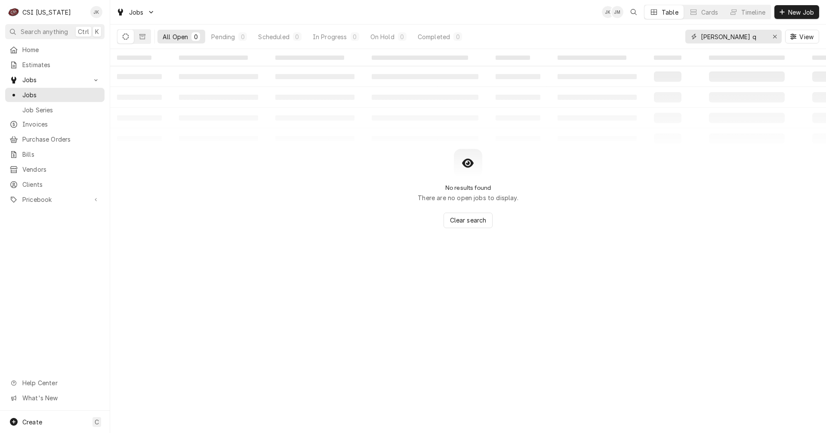
drag, startPoint x: 724, startPoint y: 37, endPoint x: 637, endPoint y: 32, distance: 87.1
click at [637, 32] on div "All Open 0 Pending 0 Scheduled 0 In Progress 0 On Hold 0 Completed 0 [PERSON_NA…" at bounding box center [468, 37] width 702 height 24
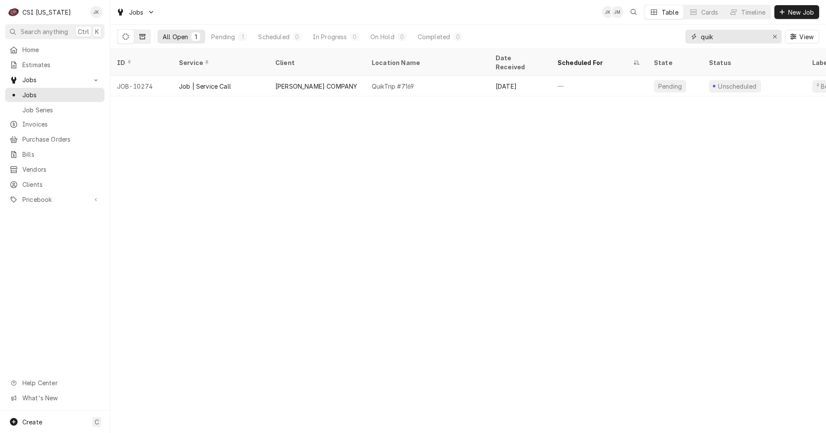
type input "quik"
click at [146, 37] on button "Dynamic Content Wrapper" at bounding box center [142, 37] width 16 height 14
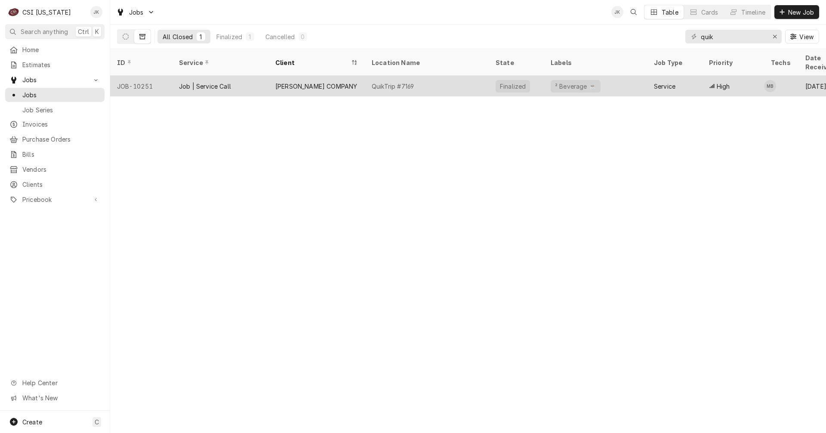
click at [423, 76] on div "QuikTrip #7169" at bounding box center [427, 86] width 124 height 21
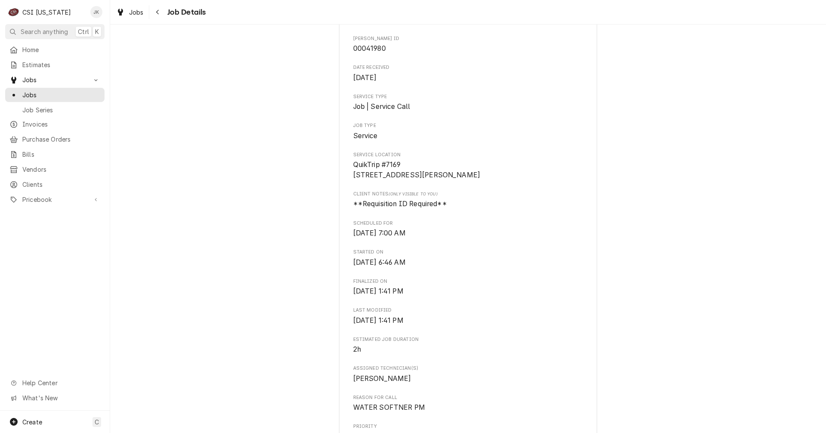
scroll to position [125, 0]
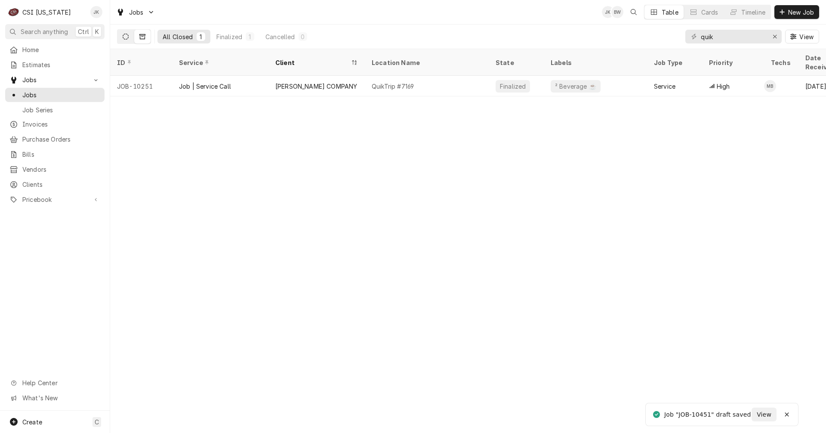
click at [124, 38] on icon "Dynamic Content Wrapper" at bounding box center [126, 37] width 6 height 6
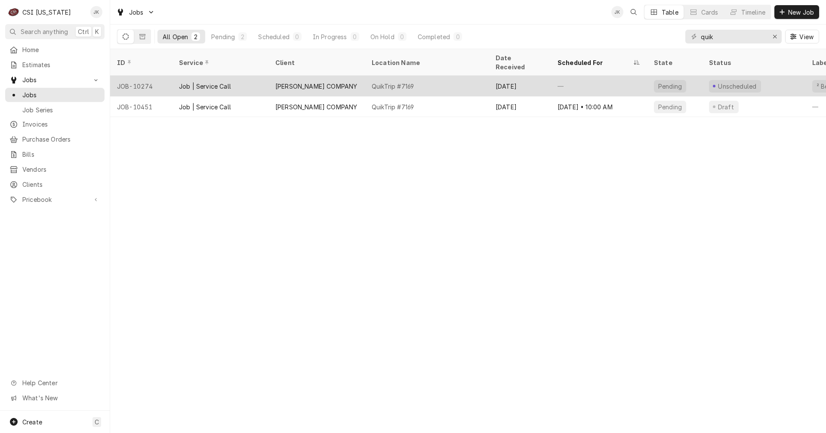
click at [420, 76] on div "QuikTrip #7169" at bounding box center [427, 86] width 124 height 21
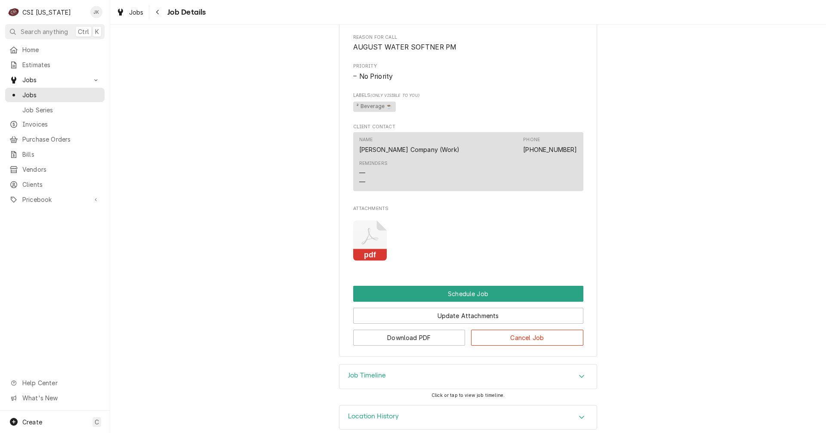
scroll to position [377, 0]
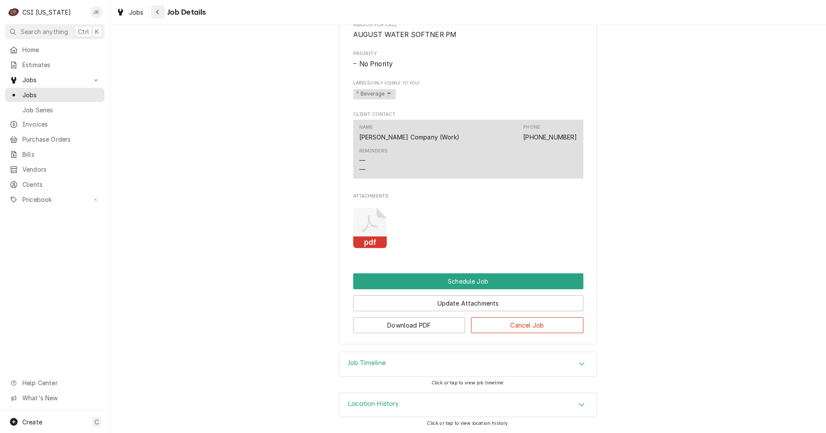
click at [156, 14] on icon "Navigate back" at bounding box center [158, 12] width 4 height 6
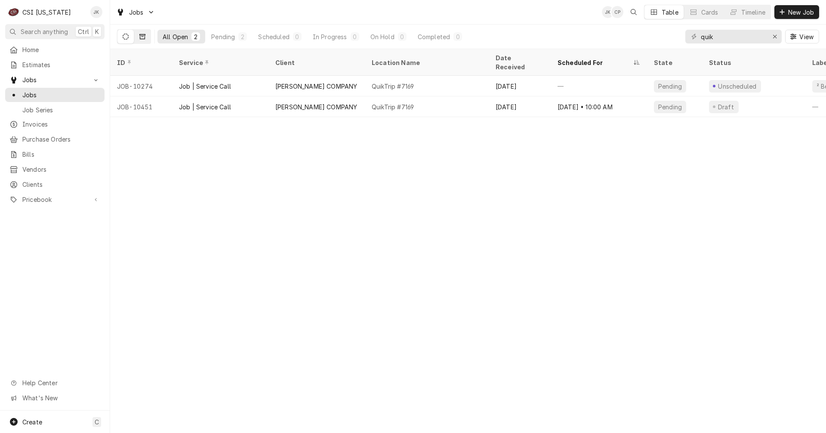
click at [147, 35] on button "Dynamic Content Wrapper" at bounding box center [142, 37] width 16 height 14
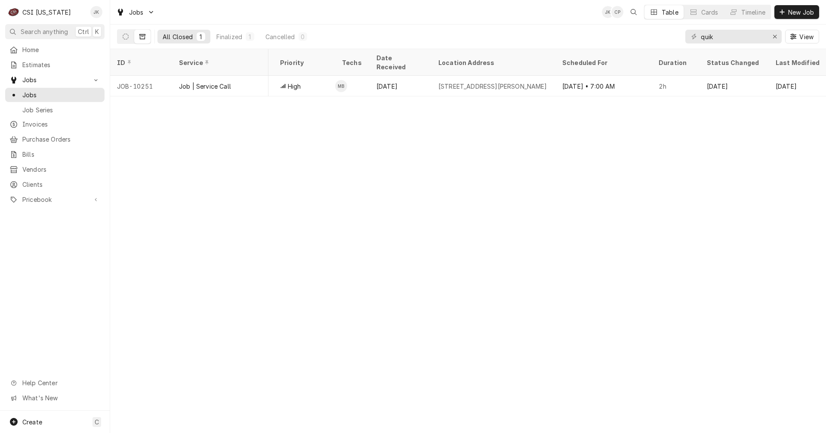
scroll to position [0, 434]
